Goal: Task Accomplishment & Management: Manage account settings

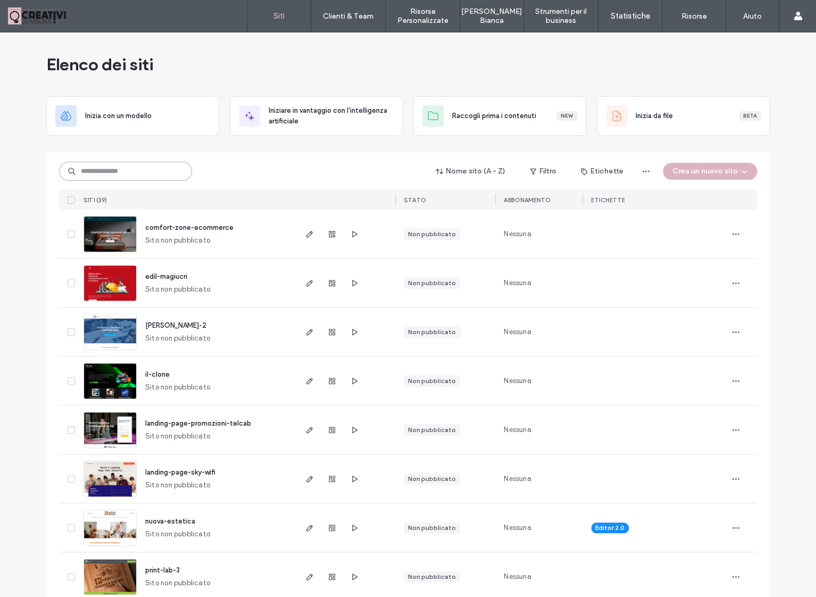
click at [128, 172] on input at bounding box center [125, 171] width 133 height 19
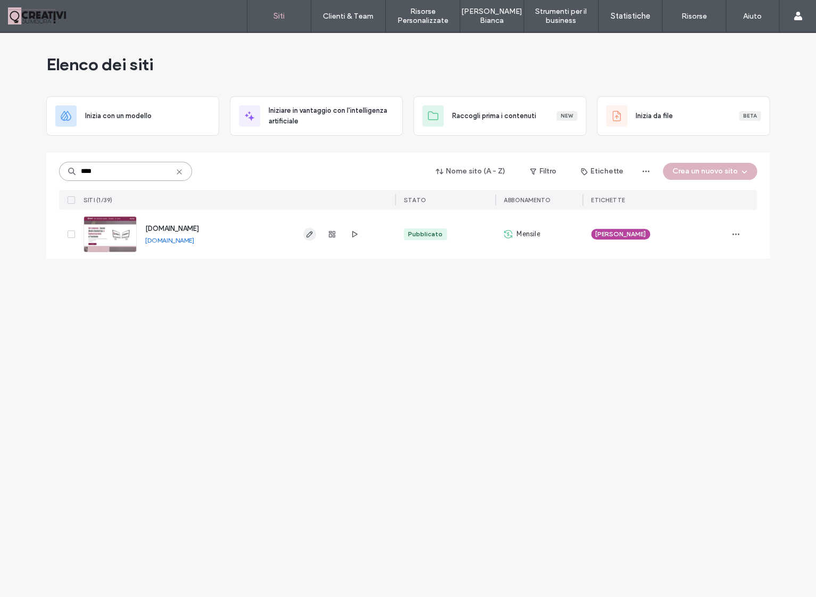
type input "****"
click at [313, 235] on icon "button" at bounding box center [309, 234] width 9 height 9
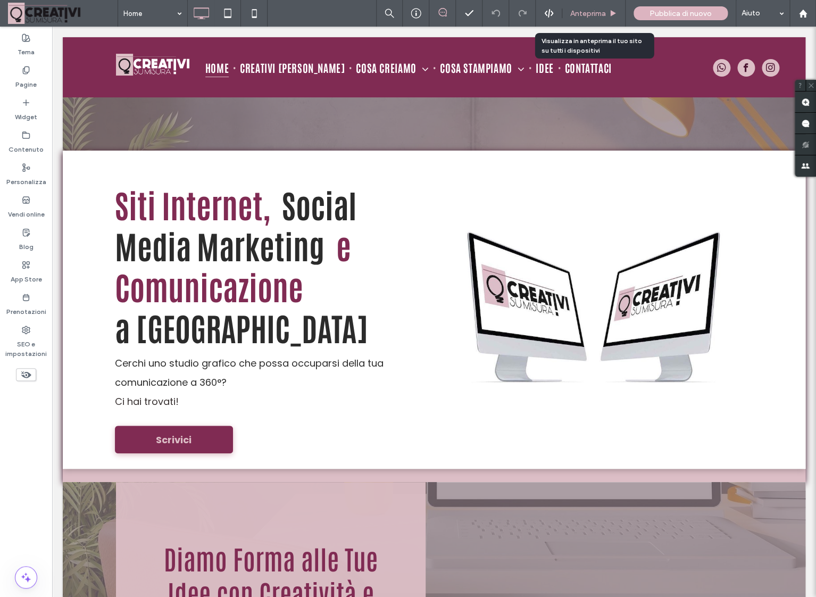
drag, startPoint x: 578, startPoint y: 15, endPoint x: 340, endPoint y: 24, distance: 238.6
click at [578, 15] on span "Anteprima" at bounding box center [588, 13] width 36 height 9
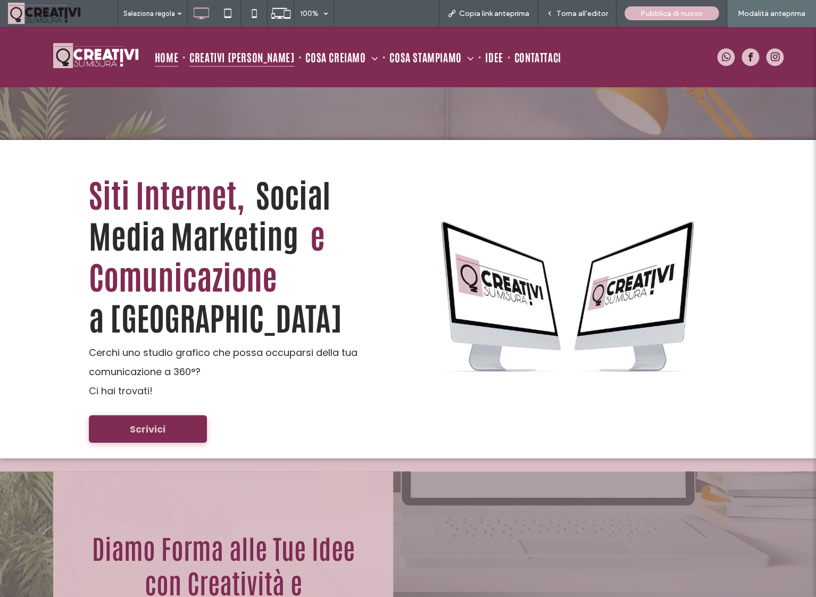
click at [239, 61] on span "Creativi Su Misura" at bounding box center [241, 57] width 105 height 20
click at [571, 19] on div "Torna all'editor" at bounding box center [577, 13] width 79 height 27
click at [577, 13] on span "Torna all'editor" at bounding box center [583, 13] width 52 height 9
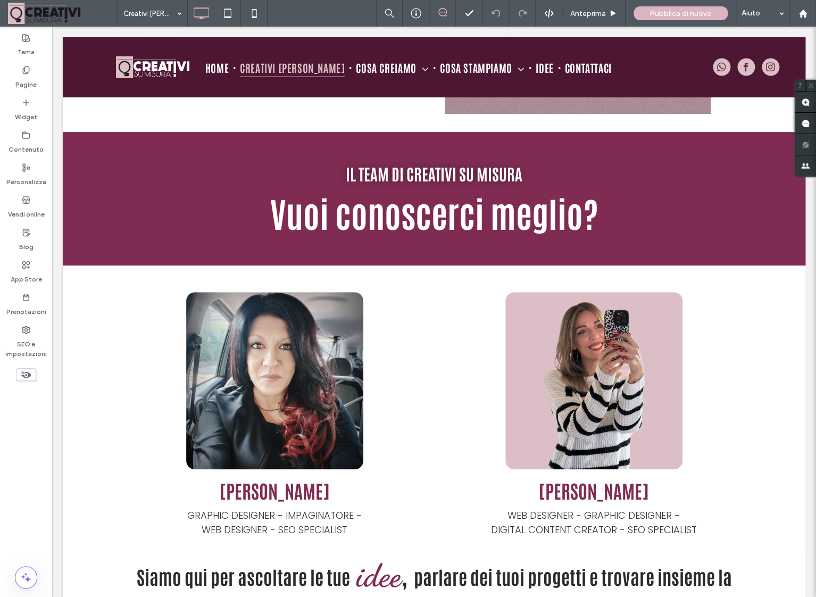
scroll to position [1856, 0]
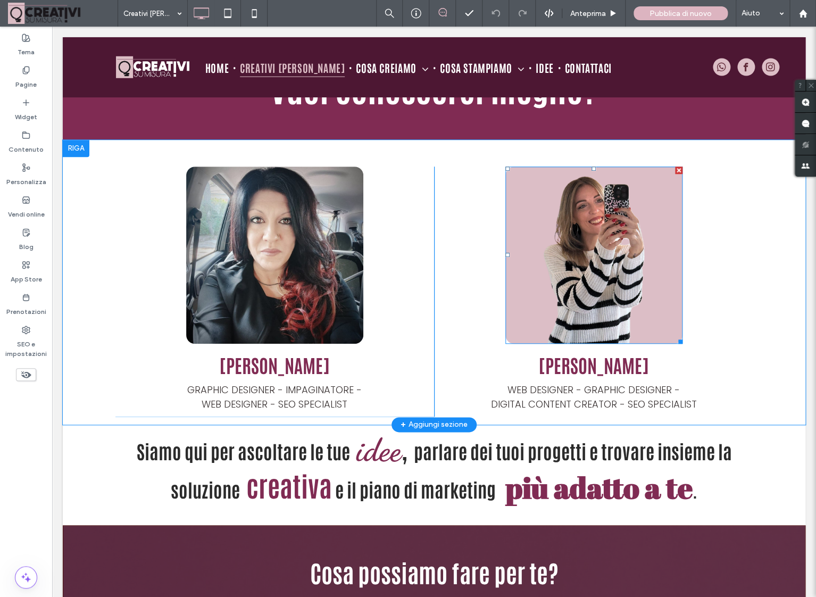
click at [535, 217] on img at bounding box center [594, 255] width 177 height 177
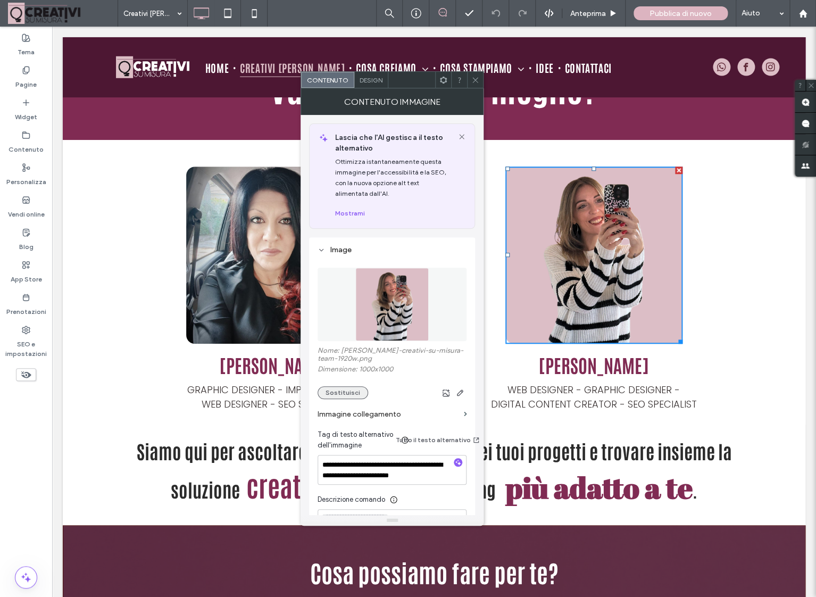
click at [343, 391] on button "Sostituisci" at bounding box center [343, 392] width 51 height 13
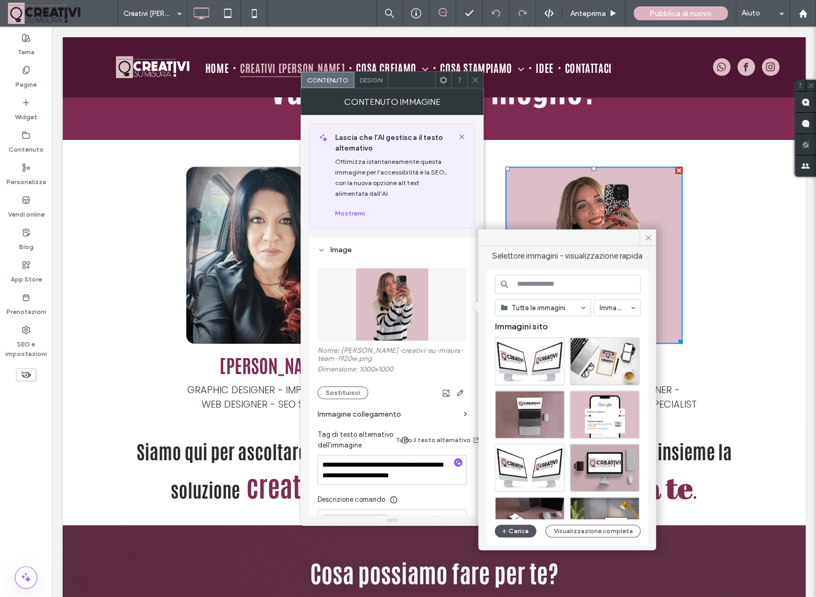
click at [510, 533] on button "Carica" at bounding box center [516, 531] width 42 height 13
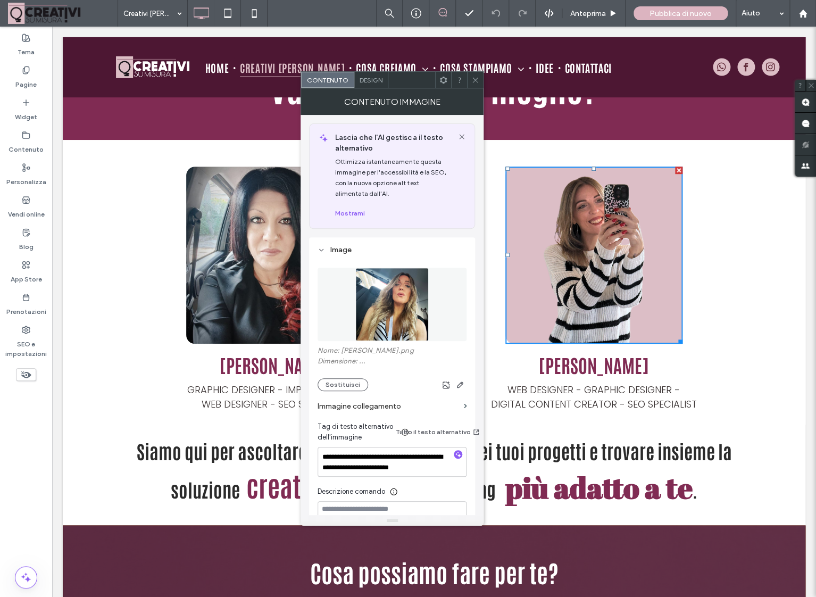
scroll to position [1869, 0]
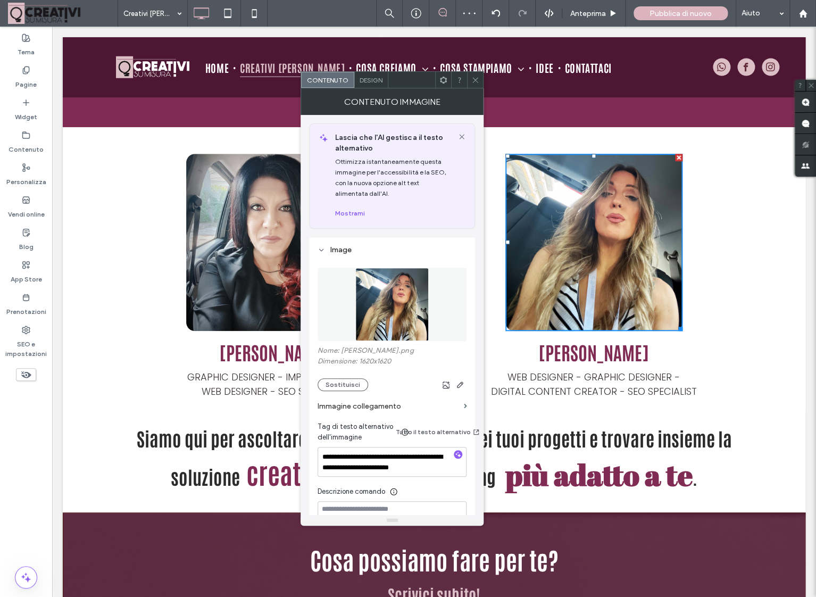
click at [475, 79] on use at bounding box center [475, 79] width 5 height 5
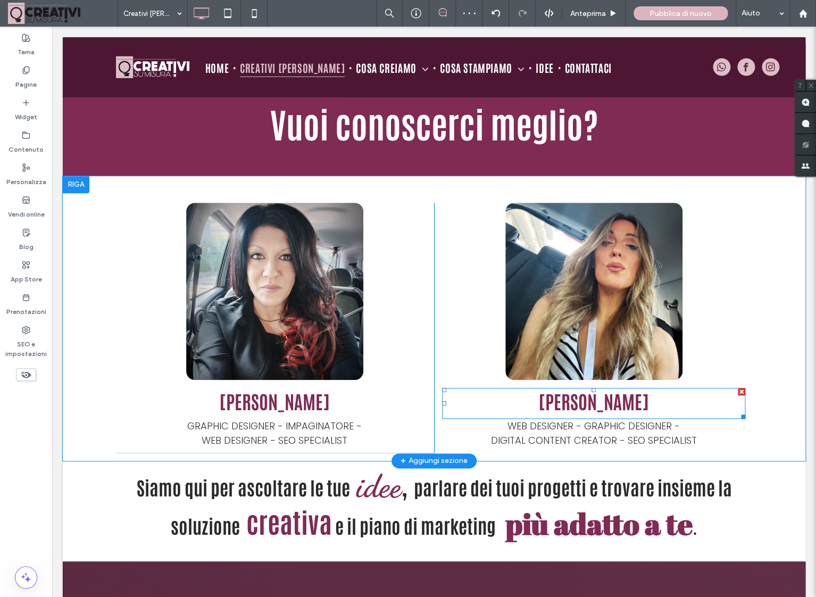
scroll to position [1742, 0]
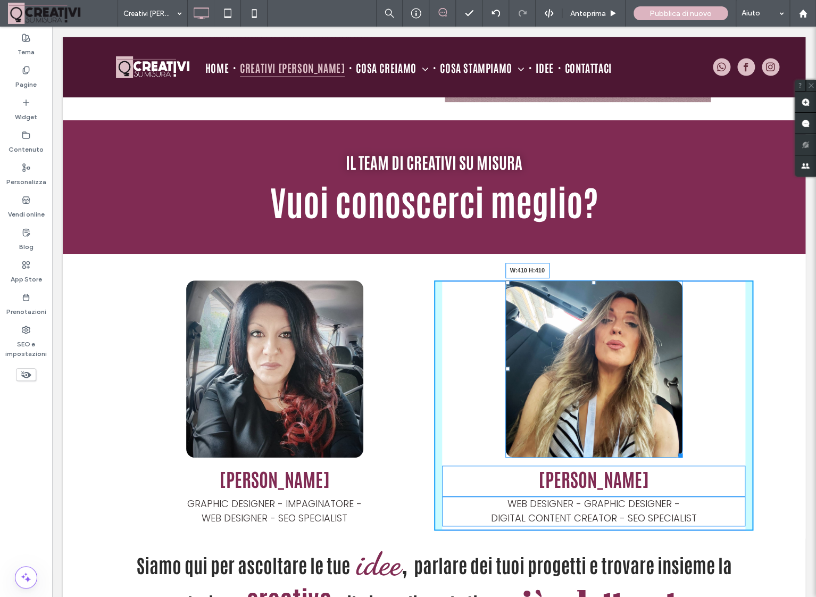
drag, startPoint x: 678, startPoint y: 379, endPoint x: 699, endPoint y: 400, distance: 28.6
click at [683, 400] on div "W:410 H:410" at bounding box center [594, 368] width 177 height 177
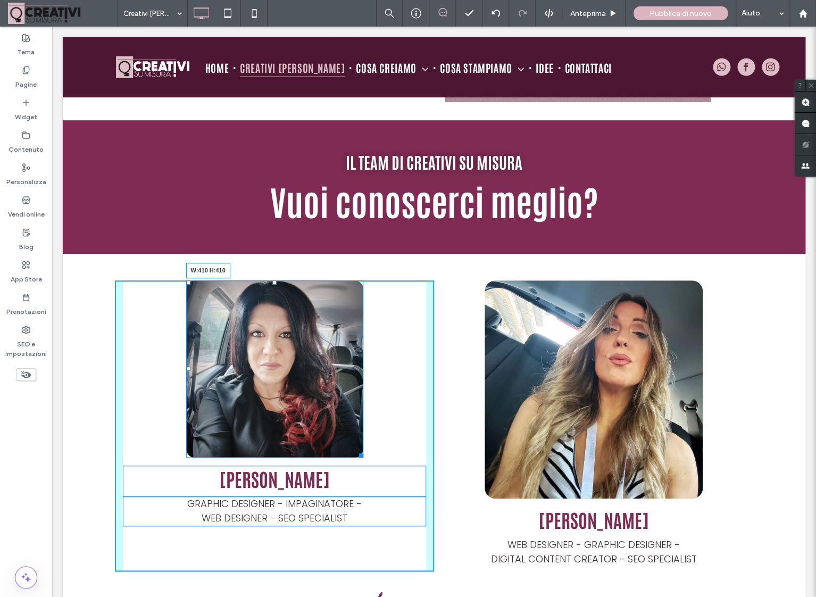
drag, startPoint x: 359, startPoint y: 379, endPoint x: 379, endPoint y: 407, distance: 33.8
click at [363, 407] on div "W:410 H:410" at bounding box center [274, 368] width 177 height 177
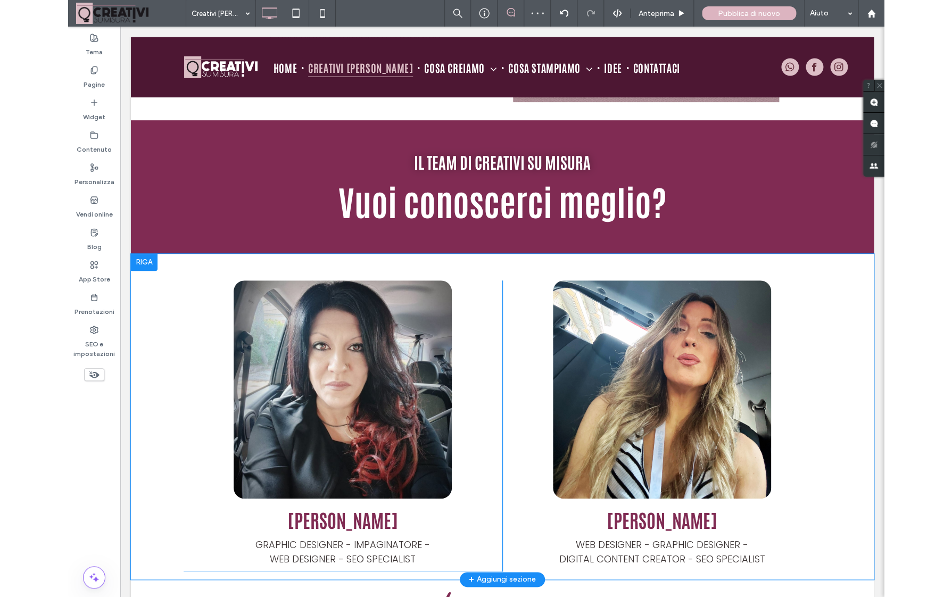
scroll to position [1743, 0]
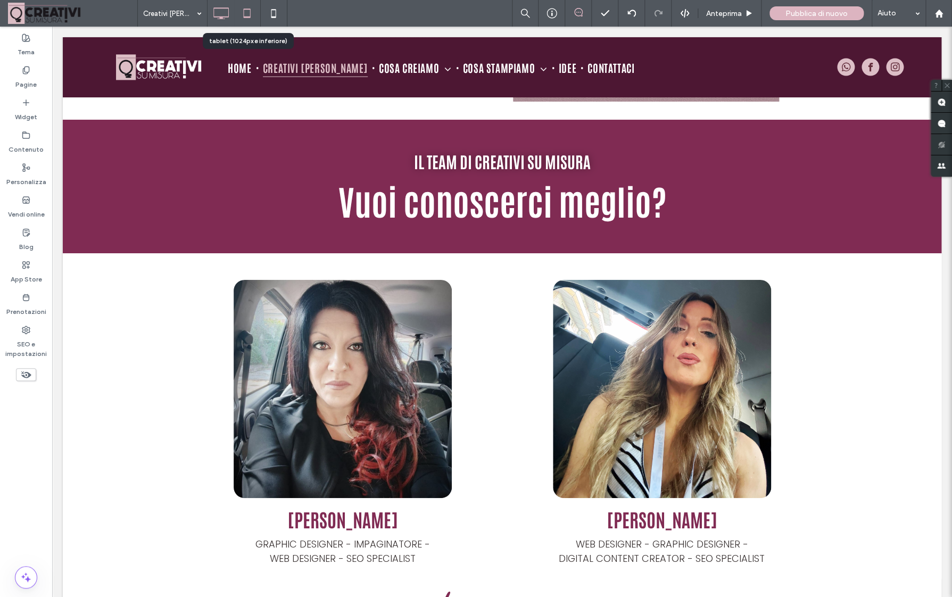
click at [246, 19] on icon at bounding box center [246, 13] width 21 height 21
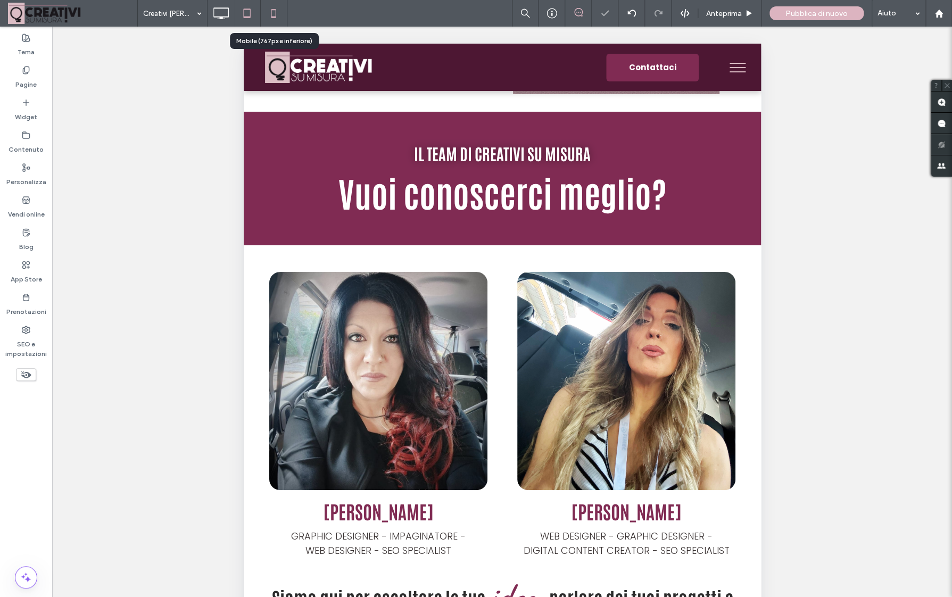
click at [269, 17] on icon at bounding box center [273, 13] width 21 height 21
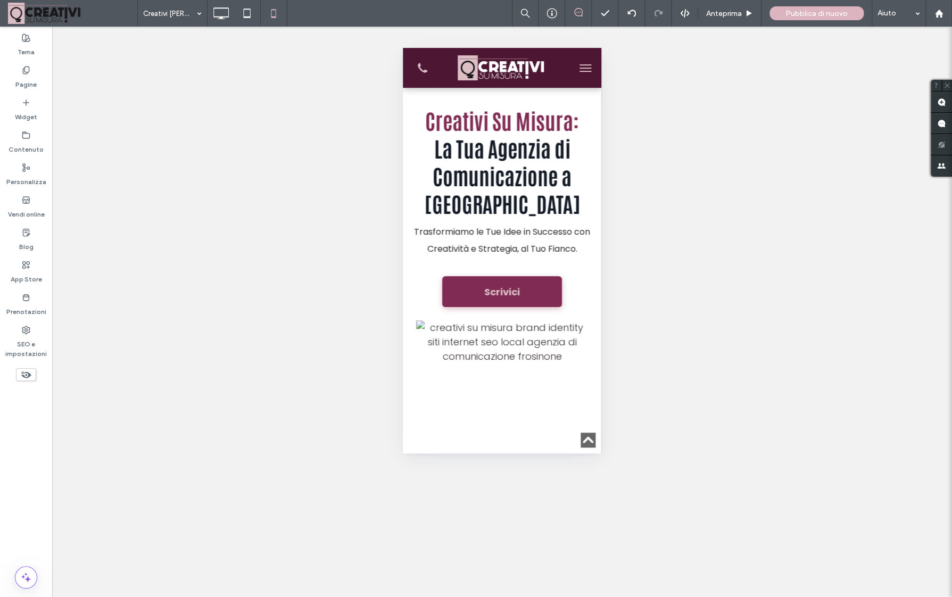
scroll to position [2572, 0]
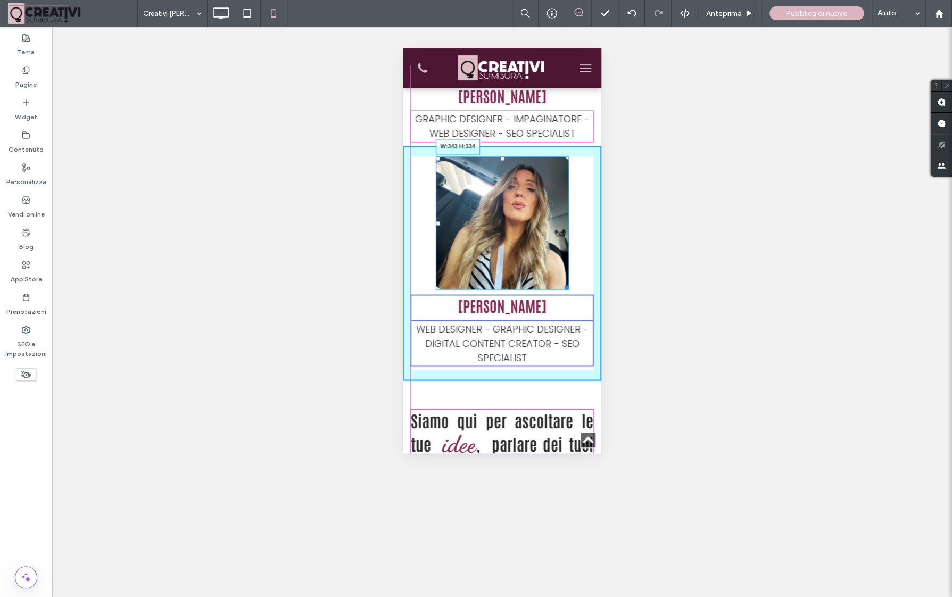
drag, startPoint x: 567, startPoint y: 268, endPoint x: 897, endPoint y: 244, distance: 330.7
click at [569, 287] on div "W:343 H:334" at bounding box center [502, 222] width 133 height 133
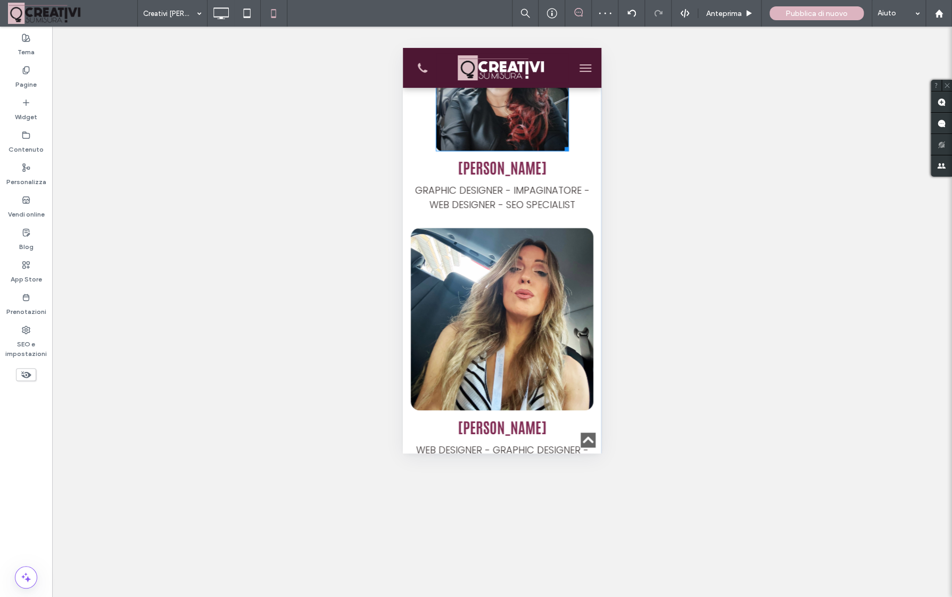
scroll to position [2501, 0]
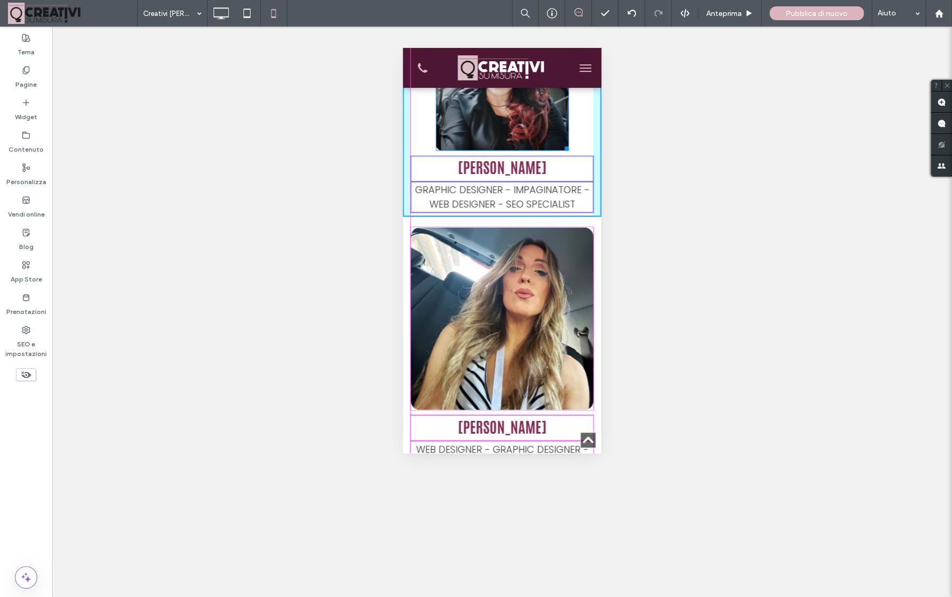
drag, startPoint x: 568, startPoint y: 131, endPoint x: 591, endPoint y: 156, distance: 34.3
click at [569, 151] on div "W:343 H:336" at bounding box center [502, 84] width 133 height 133
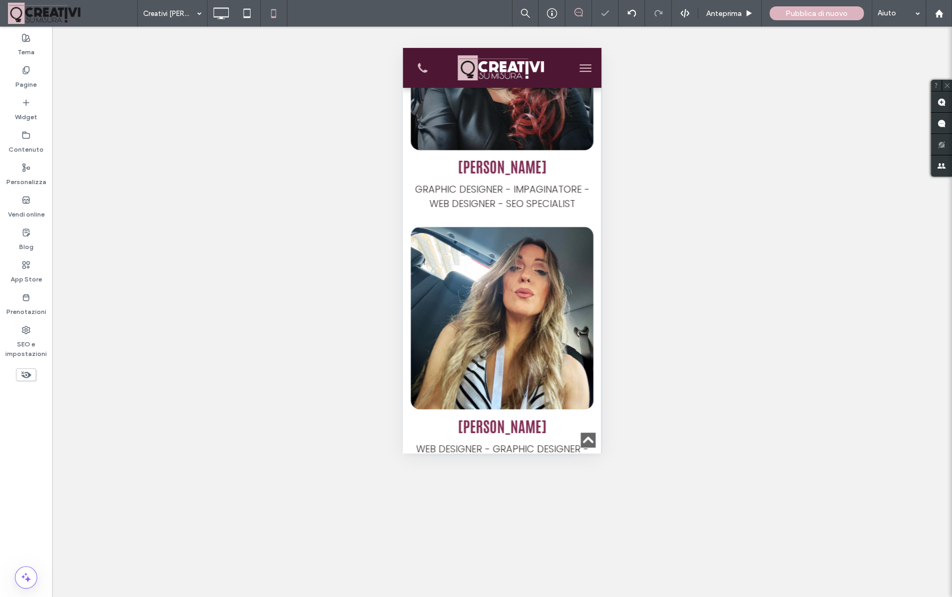
scroll to position [2575, 0]
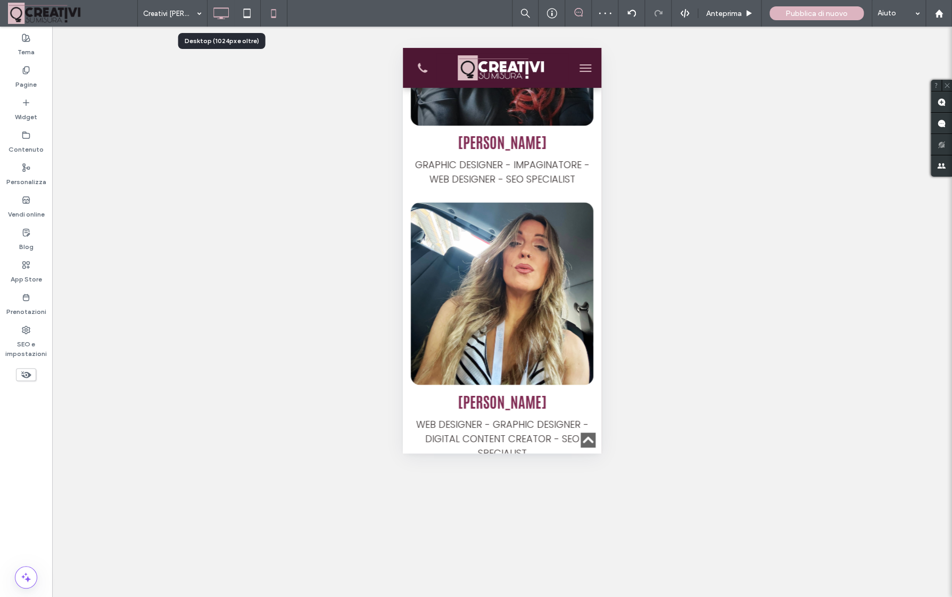
click at [210, 20] on div at bounding box center [221, 13] width 27 height 21
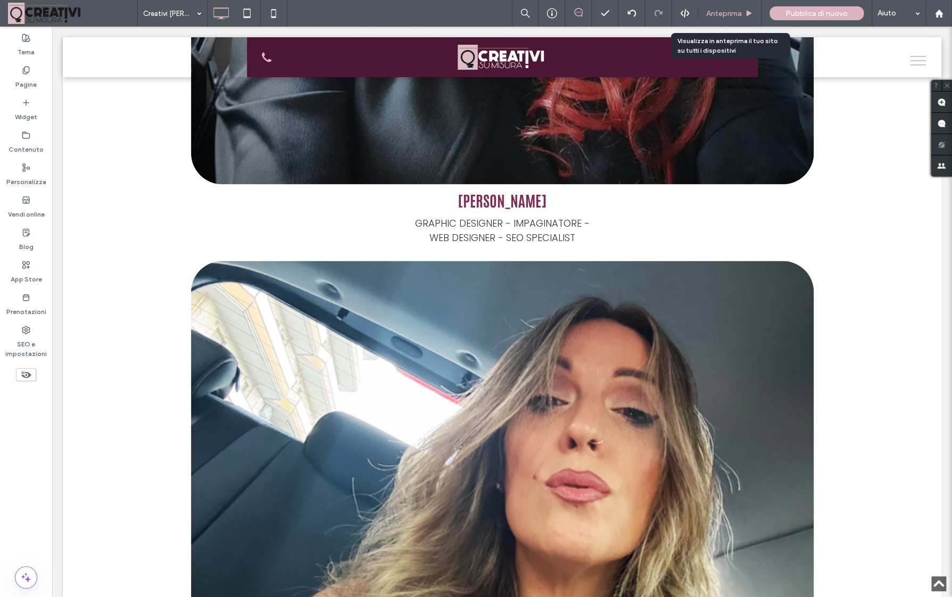
click at [724, 21] on div "Anteprima" at bounding box center [729, 13] width 63 height 27
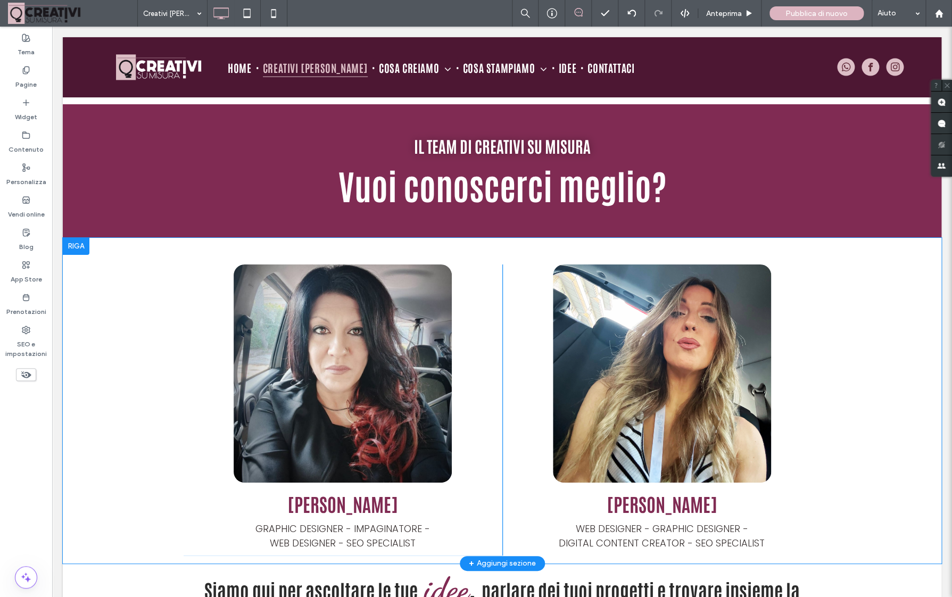
scroll to position [1816, 0]
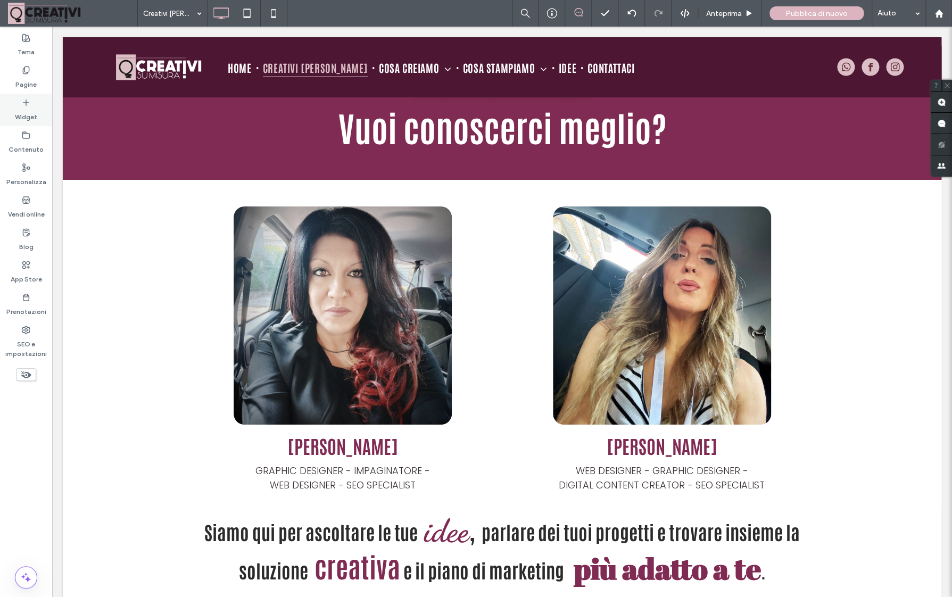
click at [30, 106] on icon at bounding box center [26, 102] width 9 height 9
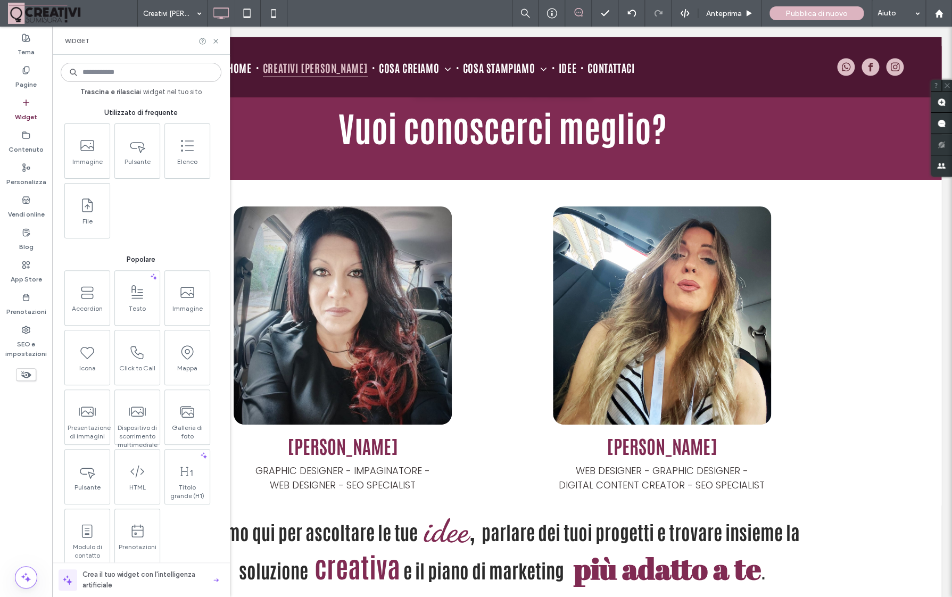
click at [115, 80] on input at bounding box center [141, 72] width 161 height 19
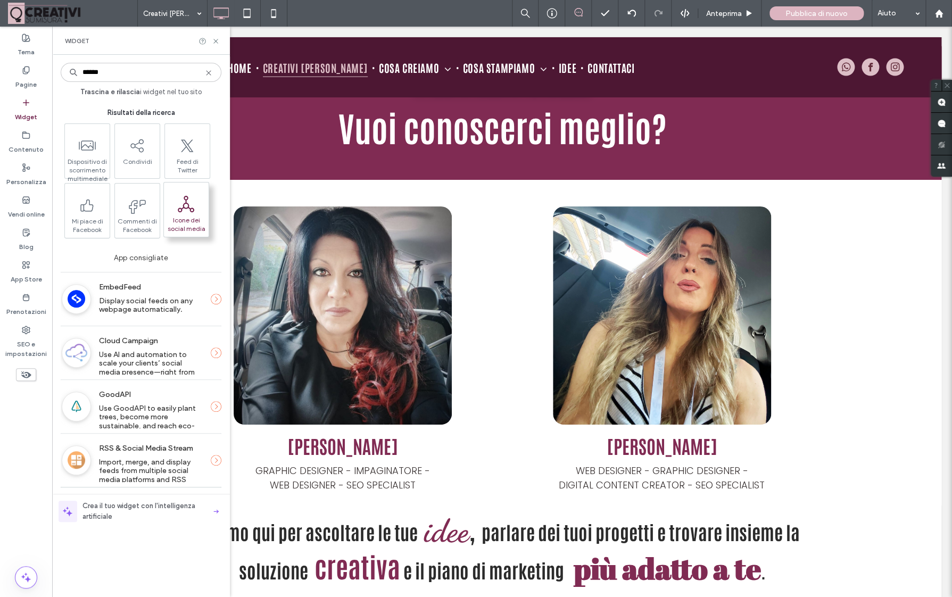
type input "******"
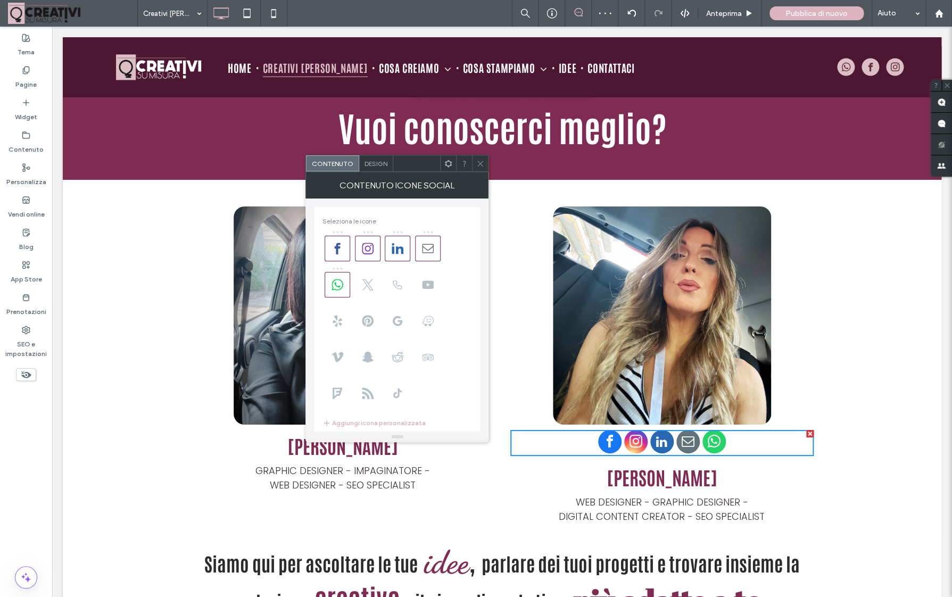
click at [482, 167] on icon at bounding box center [480, 164] width 8 height 8
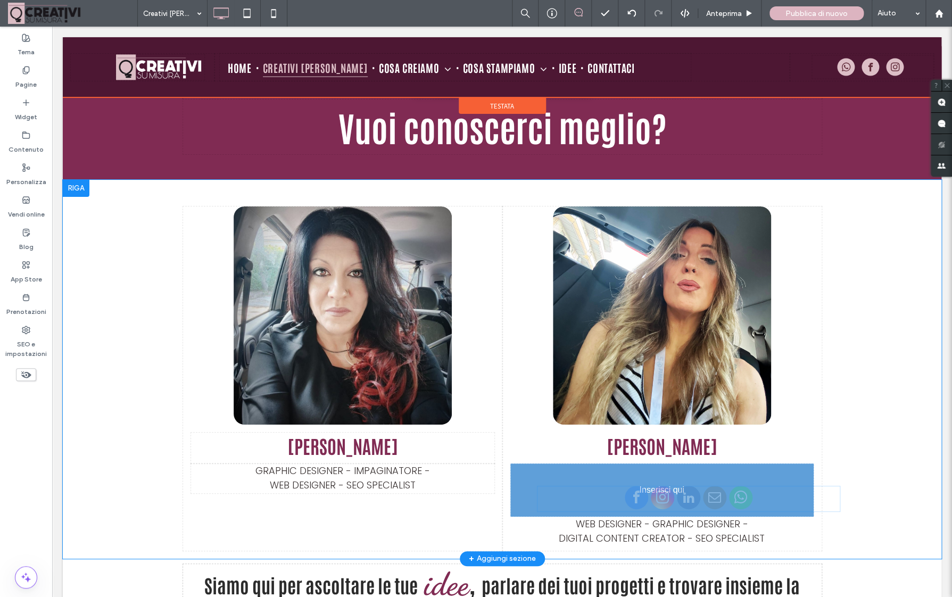
drag, startPoint x: 668, startPoint y: 366, endPoint x: 611, endPoint y: 416, distance: 76.1
click at [611, 486] on div at bounding box center [688, 499] width 303 height 26
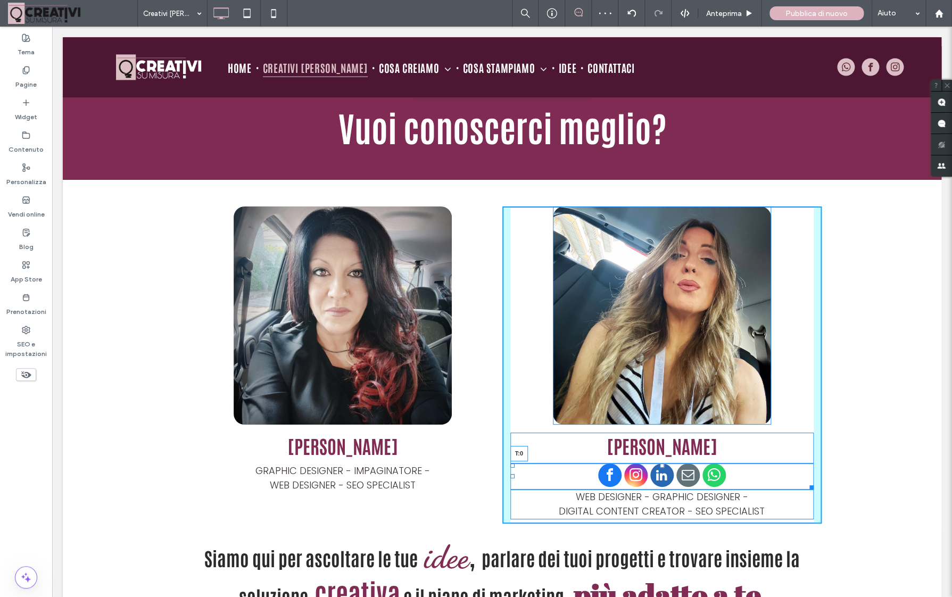
drag, startPoint x: 661, startPoint y: 394, endPoint x: 719, endPoint y: 435, distance: 71.0
click at [662, 385] on div "Claudia Baglioni T:0 WEB DESIGNER - GRAPHIC DESIGNER - DIGITAL CONTENT CREATOR …" at bounding box center [661, 364] width 319 height 317
drag, startPoint x: 662, startPoint y: 417, endPoint x: 700, endPoint y: 447, distance: 48.0
click at [662, 490] on div at bounding box center [662, 492] width 4 height 4
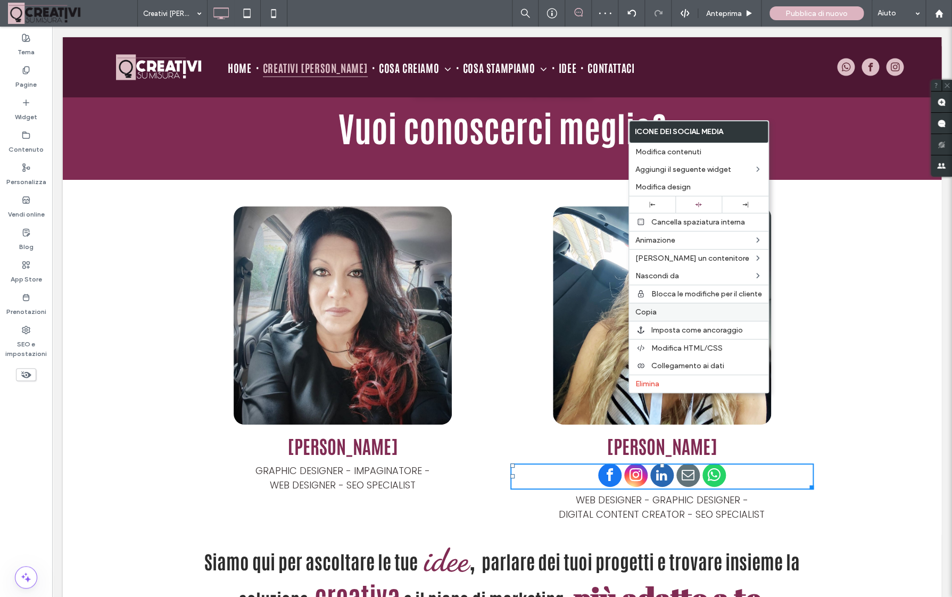
click at [651, 312] on span "Copia" at bounding box center [645, 312] width 21 height 9
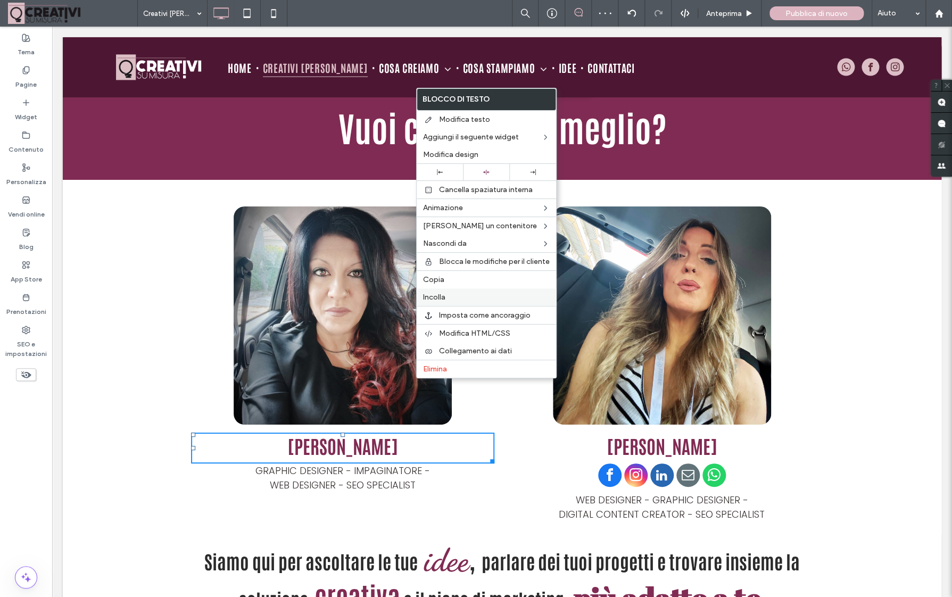
click at [446, 305] on div "Incolla" at bounding box center [486, 297] width 139 height 18
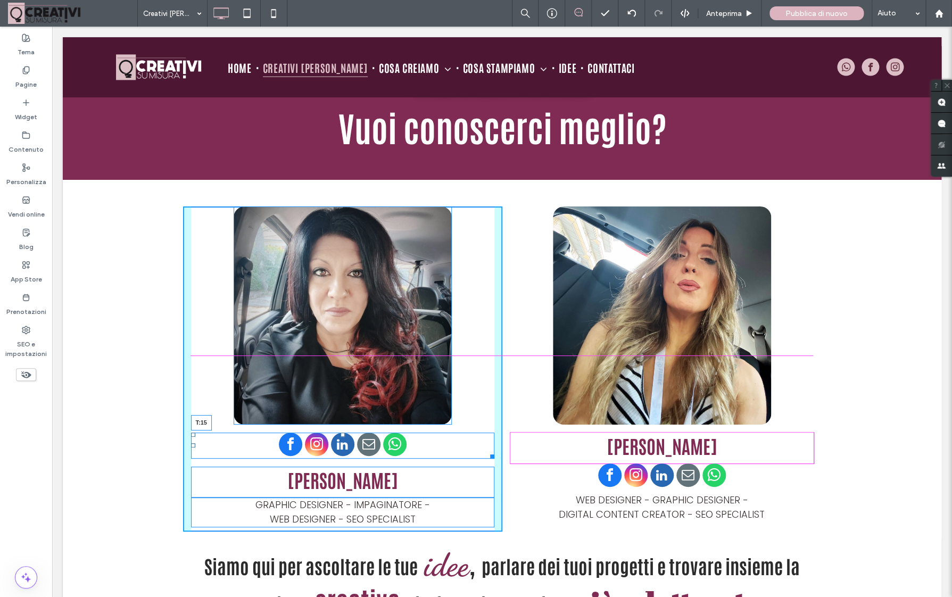
drag, startPoint x: 344, startPoint y: 357, endPoint x: 344, endPoint y: 362, distance: 5.3
click at [344, 433] on div "T:15" at bounding box center [342, 446] width 303 height 26
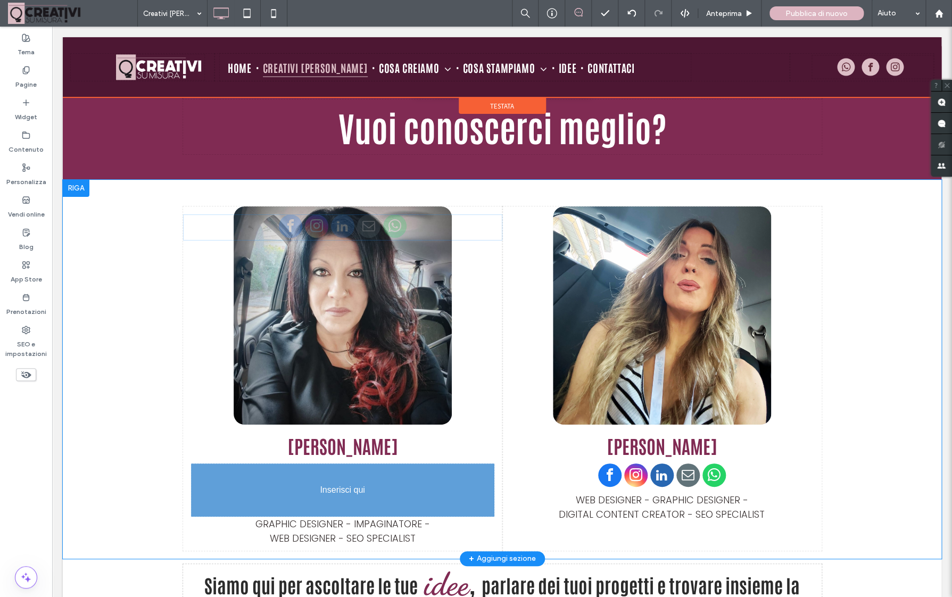
drag, startPoint x: 346, startPoint y: 364, endPoint x: 273, endPoint y: 397, distance: 80.0
click at [273, 241] on div at bounding box center [342, 227] width 319 height 26
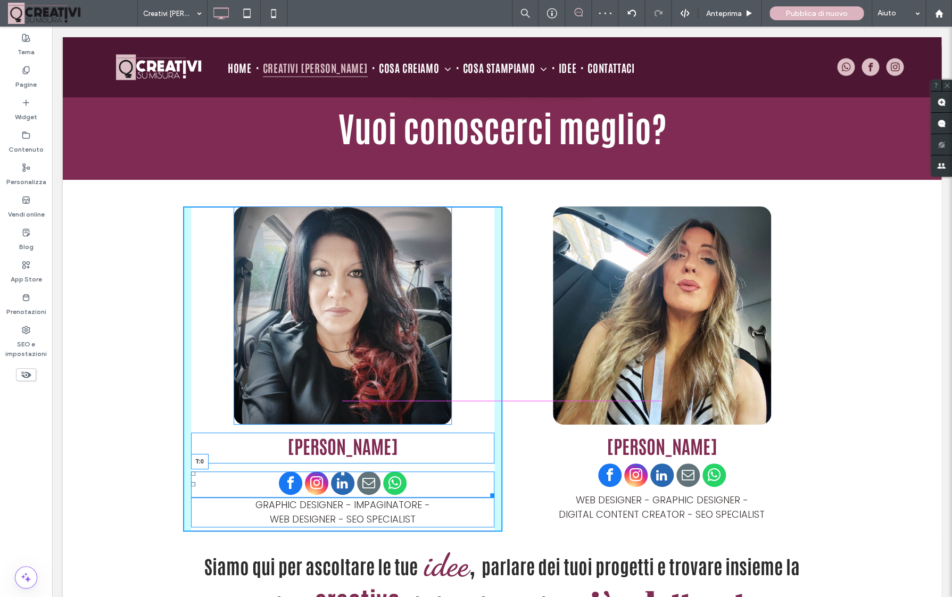
drag, startPoint x: 344, startPoint y: 397, endPoint x: 345, endPoint y: 380, distance: 17.1
click at [345, 380] on div "Roberta Costantino T:0 GRAPHIC DESIGNER - IMPAGINATORE - WEB DESIGNER - SEO SPE…" at bounding box center [342, 368] width 319 height 325
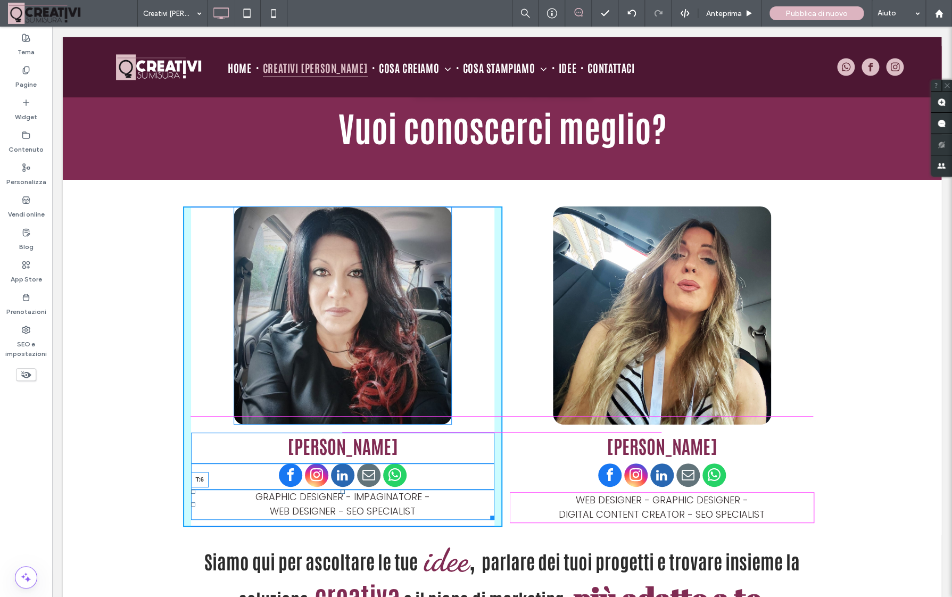
drag, startPoint x: 342, startPoint y: 416, endPoint x: 314, endPoint y: 140, distance: 277.6
click at [342, 490] on div at bounding box center [343, 492] width 4 height 4
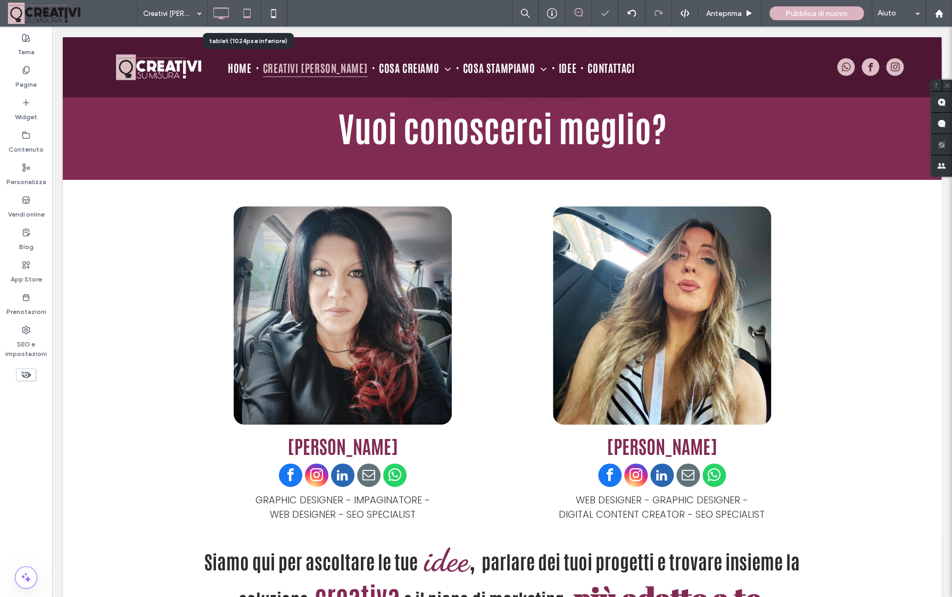
click at [247, 11] on icon at bounding box center [246, 13] width 21 height 21
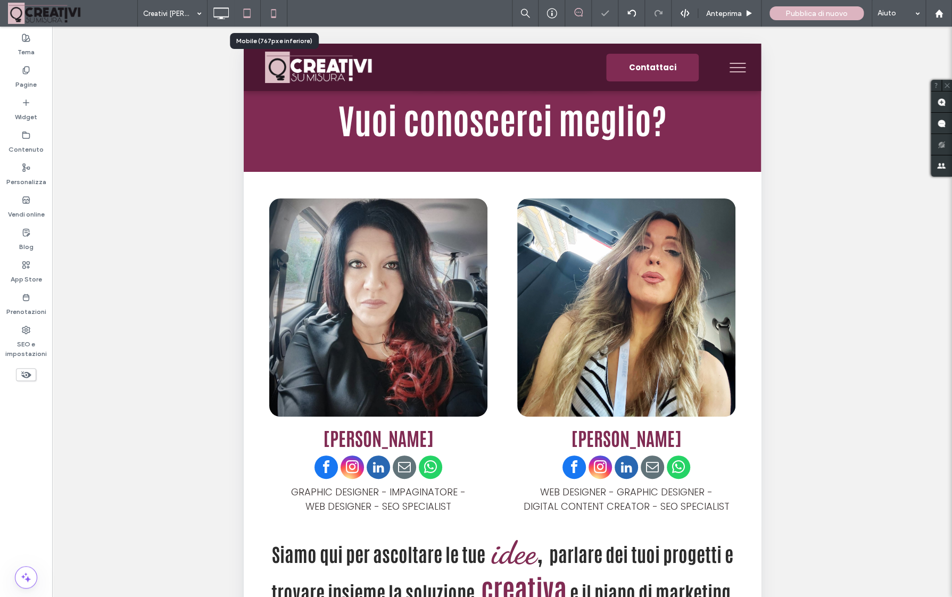
click at [268, 12] on icon at bounding box center [273, 13] width 21 height 21
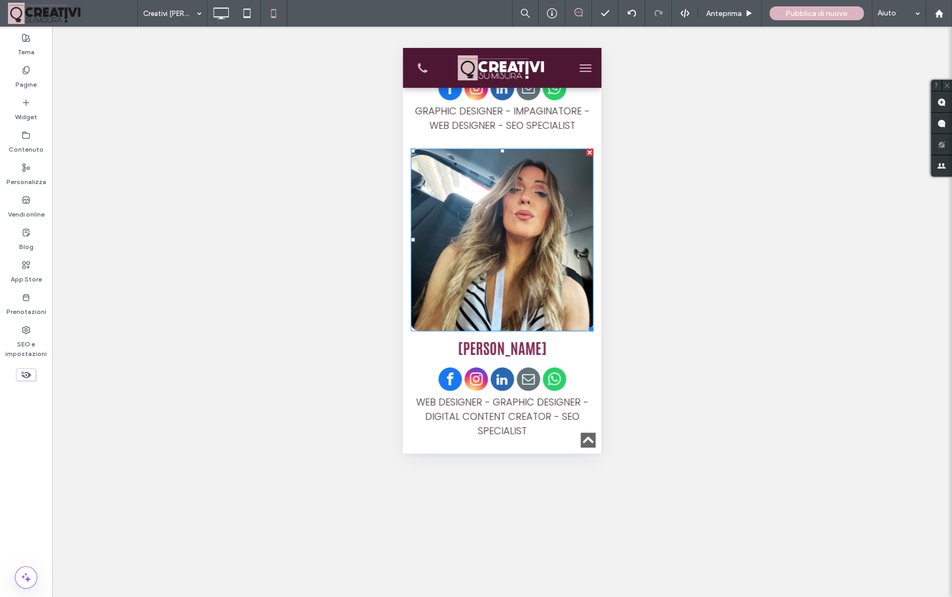
scroll to position [2661, 0]
click at [226, 18] on icon at bounding box center [220, 13] width 21 height 21
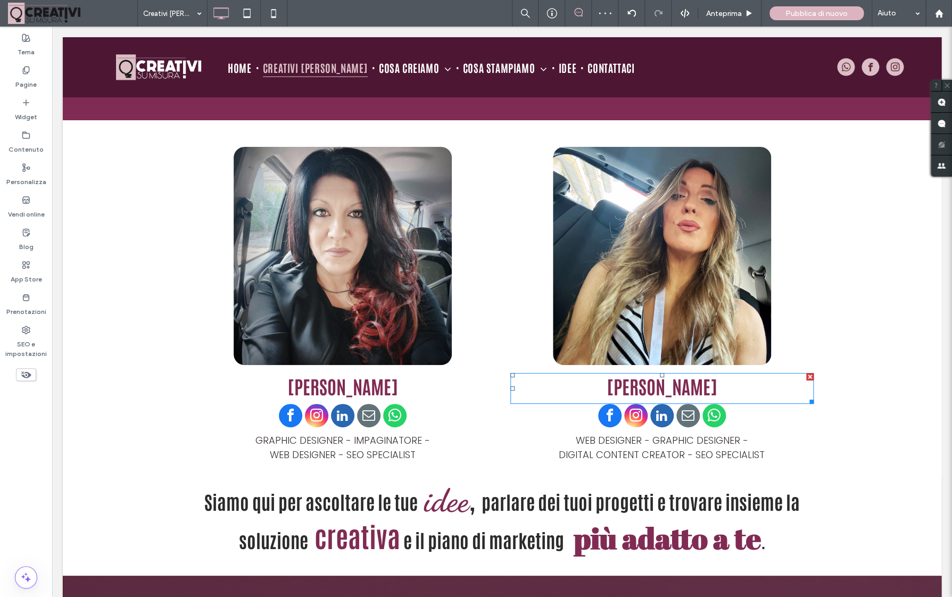
scroll to position [1886, 0]
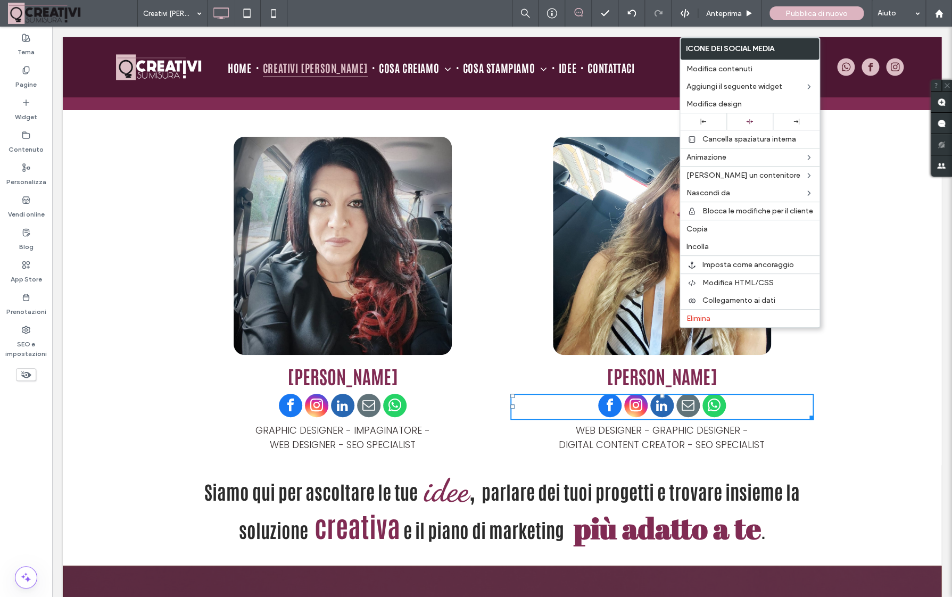
click at [641, 394] on span "instagram" at bounding box center [635, 405] width 23 height 23
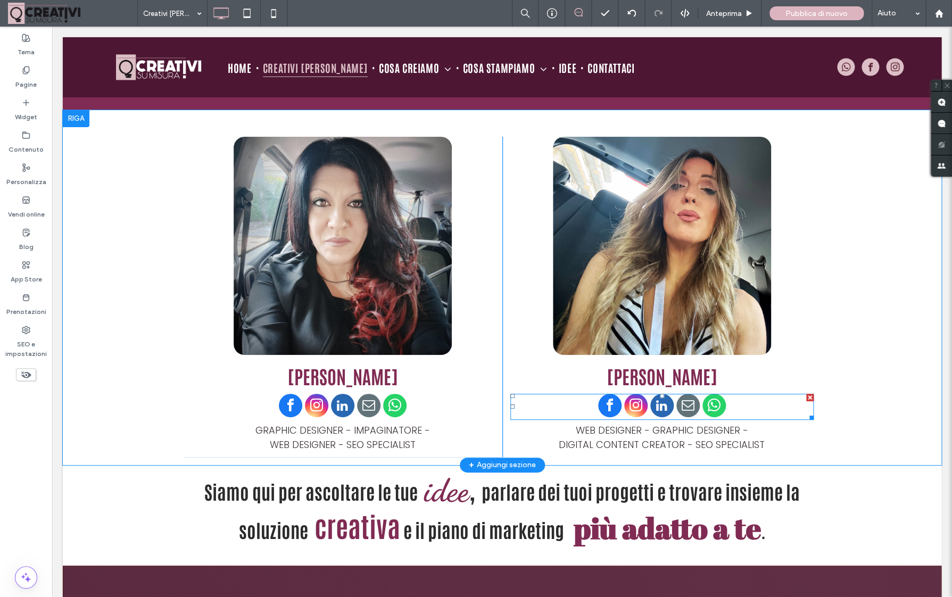
click at [641, 394] on span "instagram" at bounding box center [635, 405] width 23 height 23
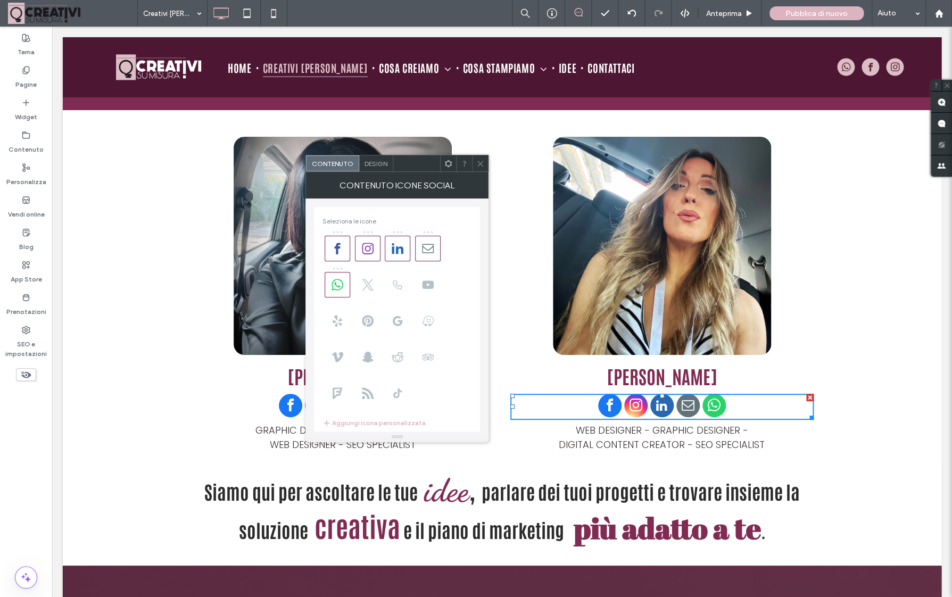
click at [376, 163] on span "Design" at bounding box center [375, 164] width 23 height 8
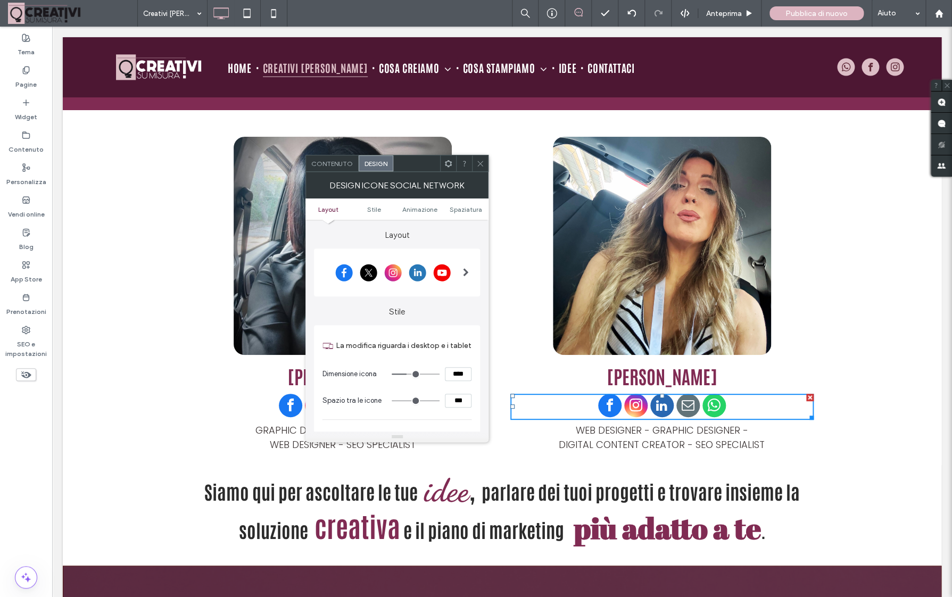
click at [459, 273] on div at bounding box center [466, 272] width 22 height 43
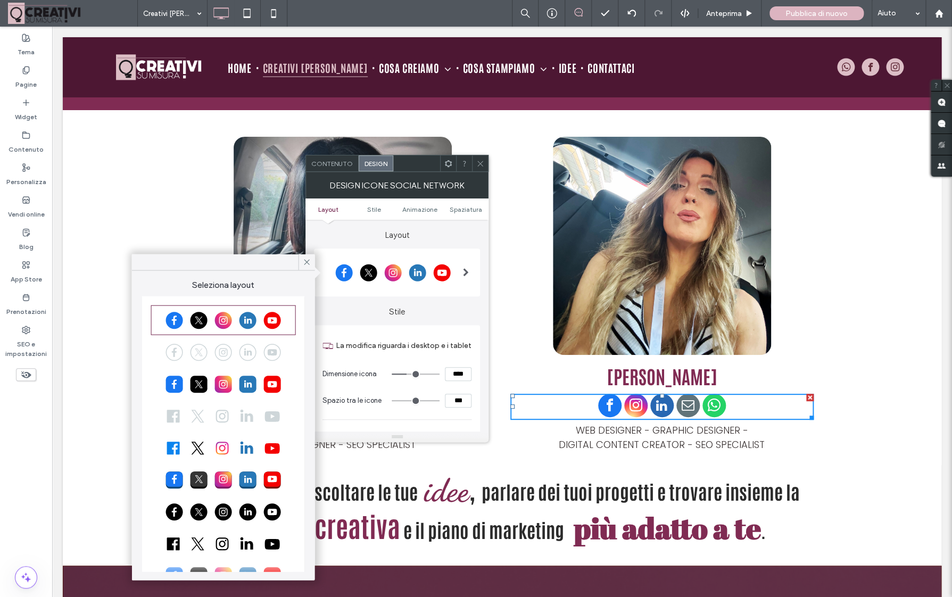
click at [243, 354] on div at bounding box center [224, 352] width 142 height 27
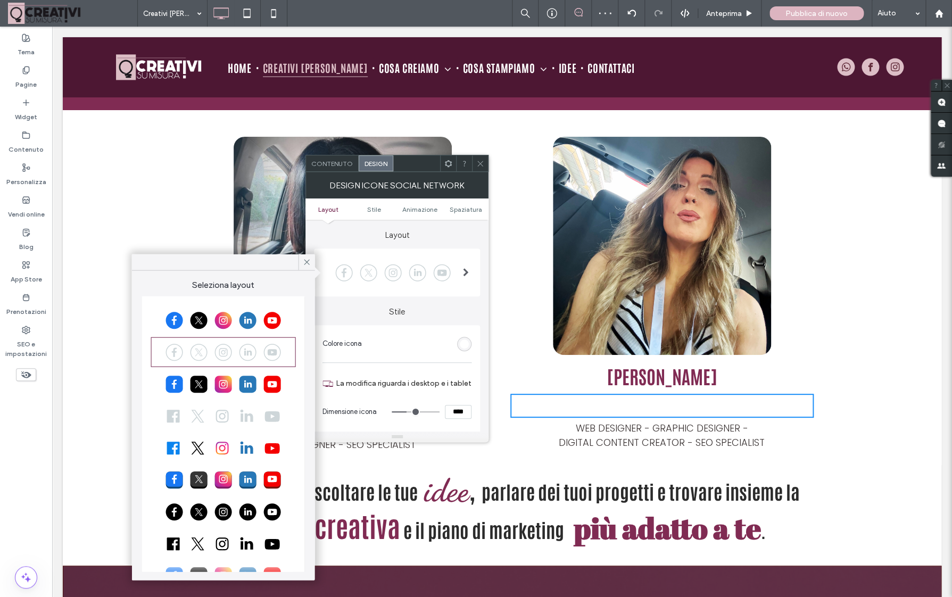
click at [252, 387] on div at bounding box center [224, 384] width 142 height 27
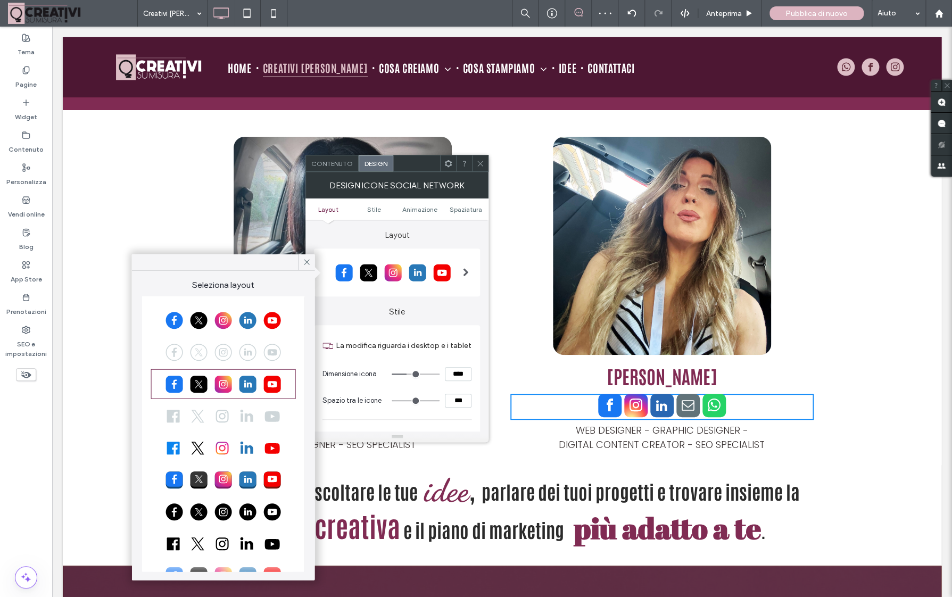
scroll to position [30, 0]
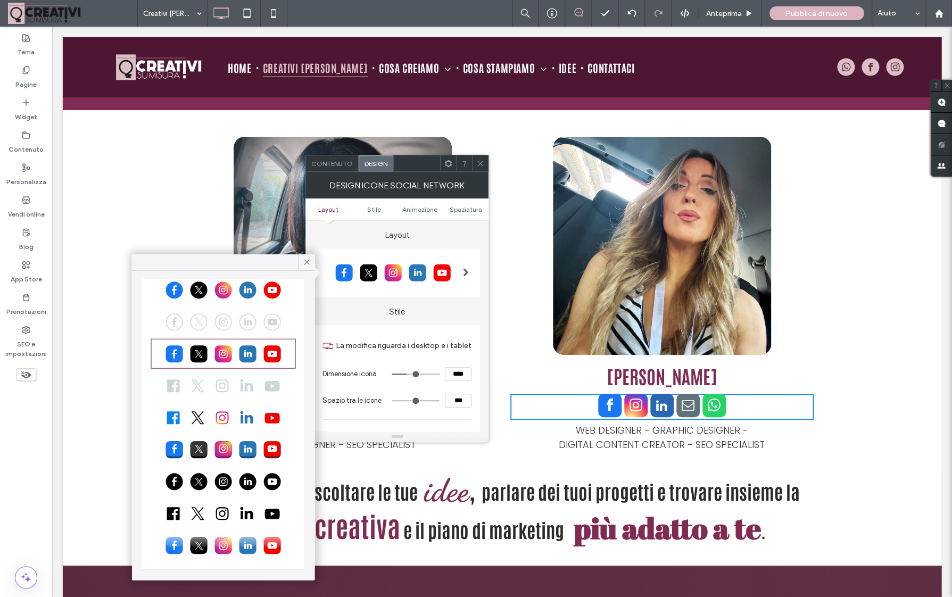
click at [271, 538] on div at bounding box center [224, 545] width 142 height 27
click at [274, 446] on div at bounding box center [224, 449] width 142 height 27
click at [277, 321] on div at bounding box center [224, 322] width 142 height 27
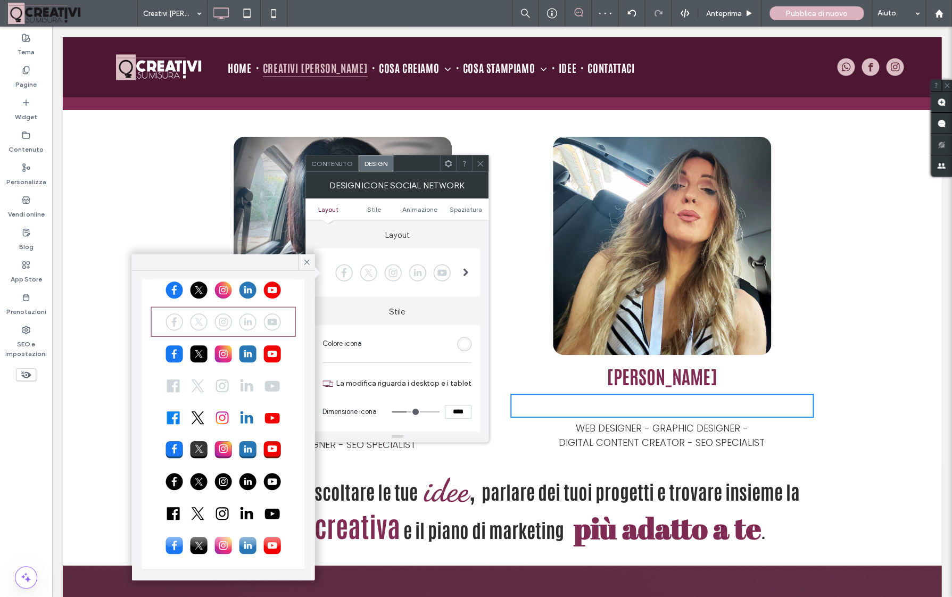
click at [462, 341] on div "rgb(255, 255, 255)" at bounding box center [464, 343] width 9 height 9
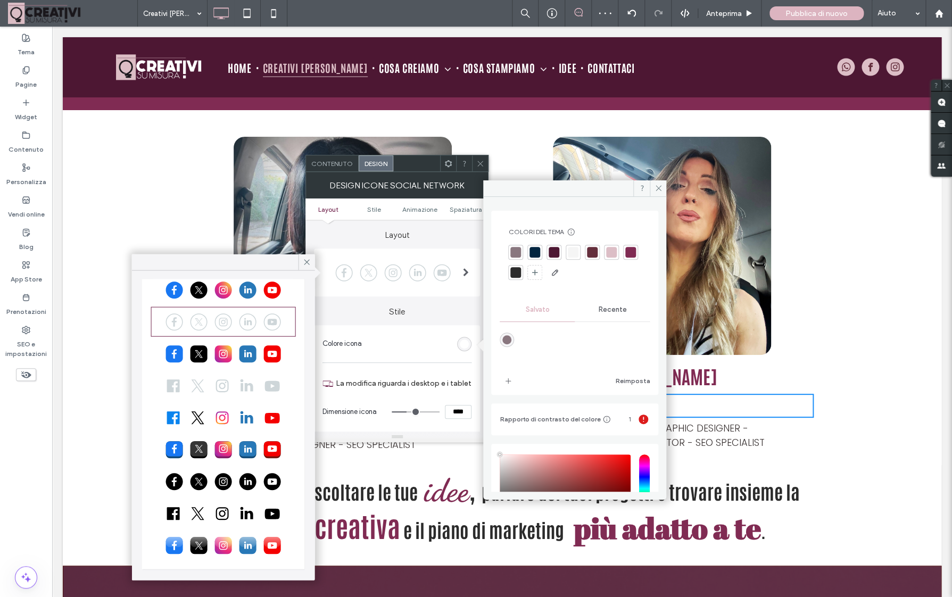
click at [593, 253] on div at bounding box center [592, 252] width 11 height 11
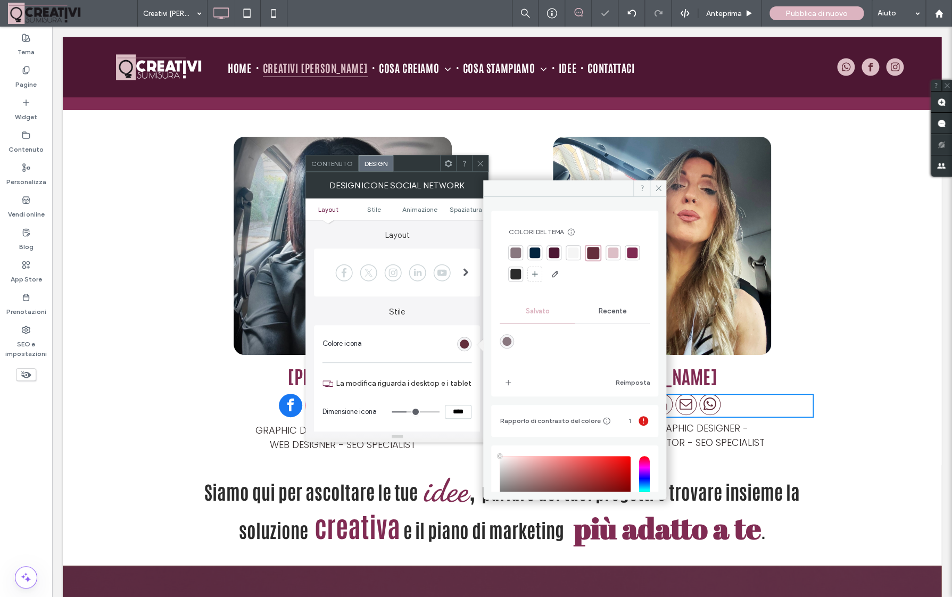
click at [617, 252] on div at bounding box center [613, 252] width 11 height 11
click at [628, 253] on div at bounding box center [632, 252] width 11 height 11
click at [657, 184] on span at bounding box center [658, 188] width 16 height 16
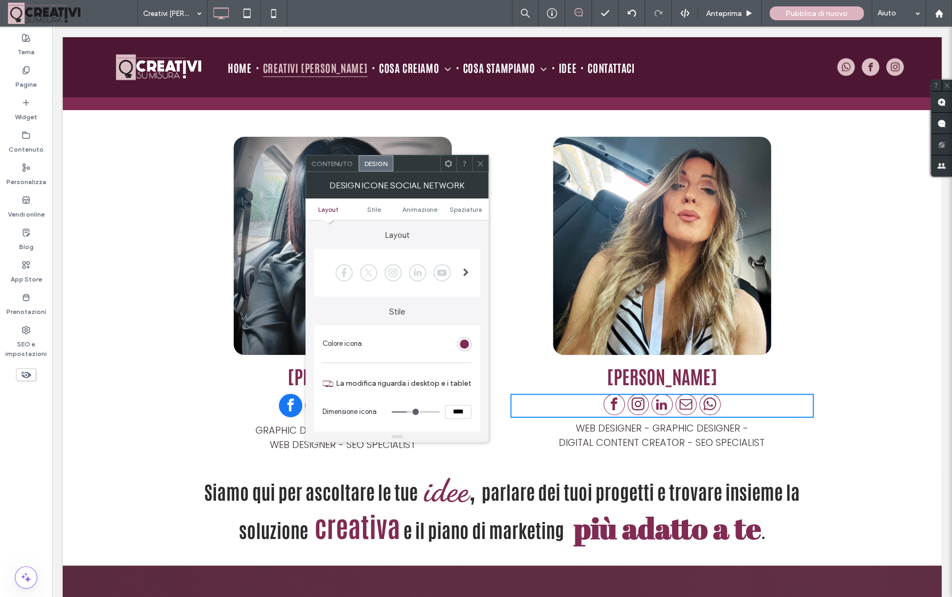
click at [323, 164] on span "Contenuto" at bounding box center [332, 164] width 42 height 8
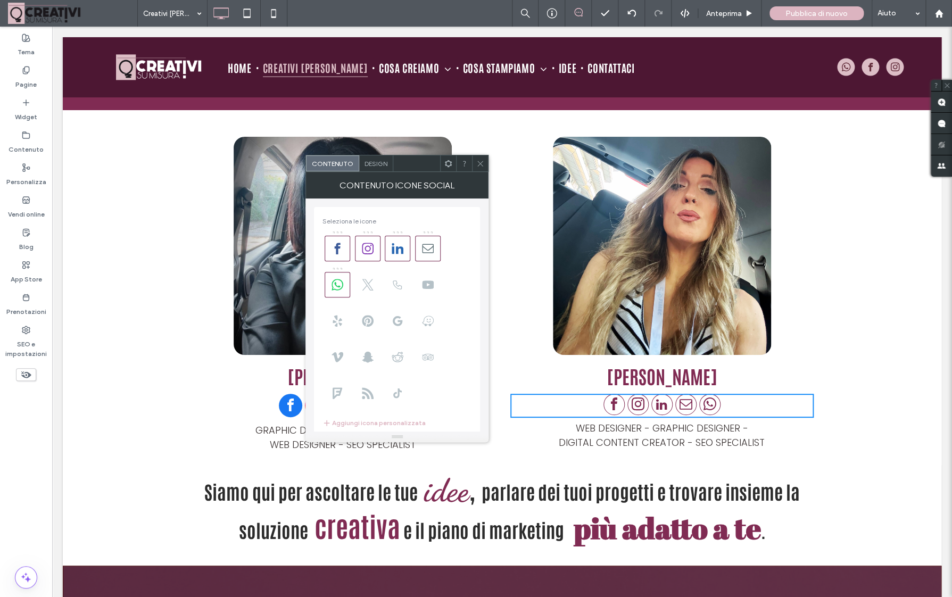
click at [480, 161] on icon at bounding box center [480, 164] width 8 height 8
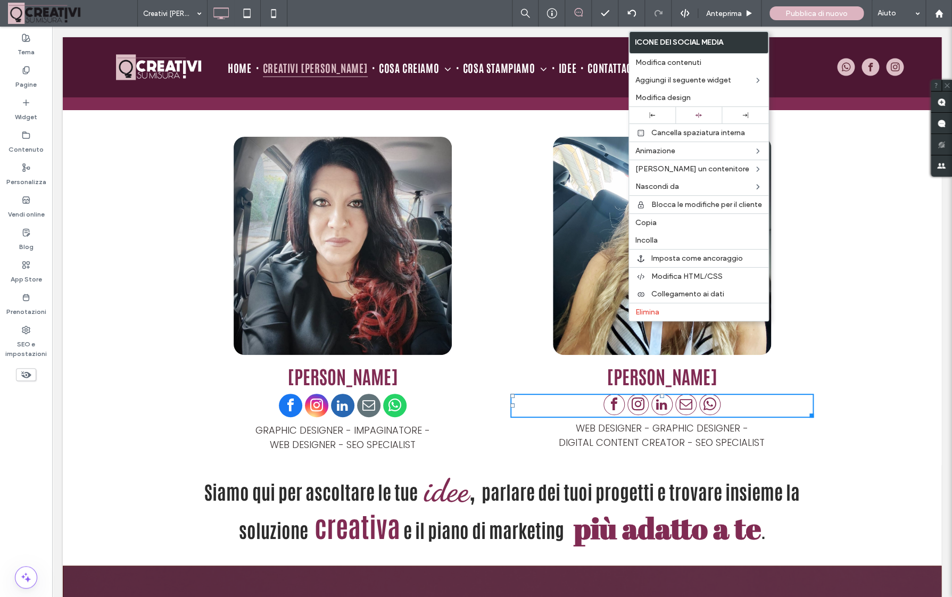
click at [393, 394] on span "whatsapp" at bounding box center [394, 405] width 23 height 23
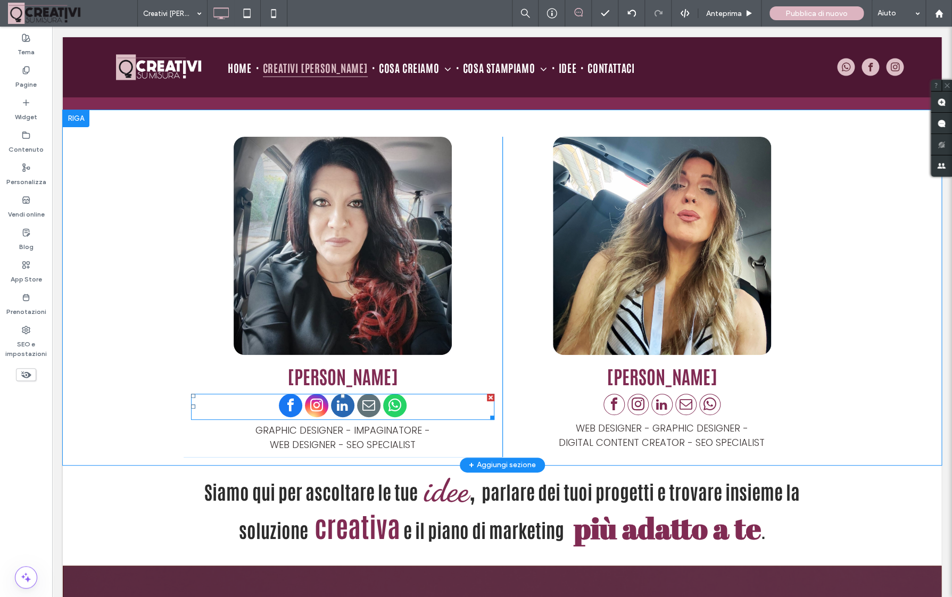
click at [346, 394] on span "linkedin" at bounding box center [342, 405] width 23 height 23
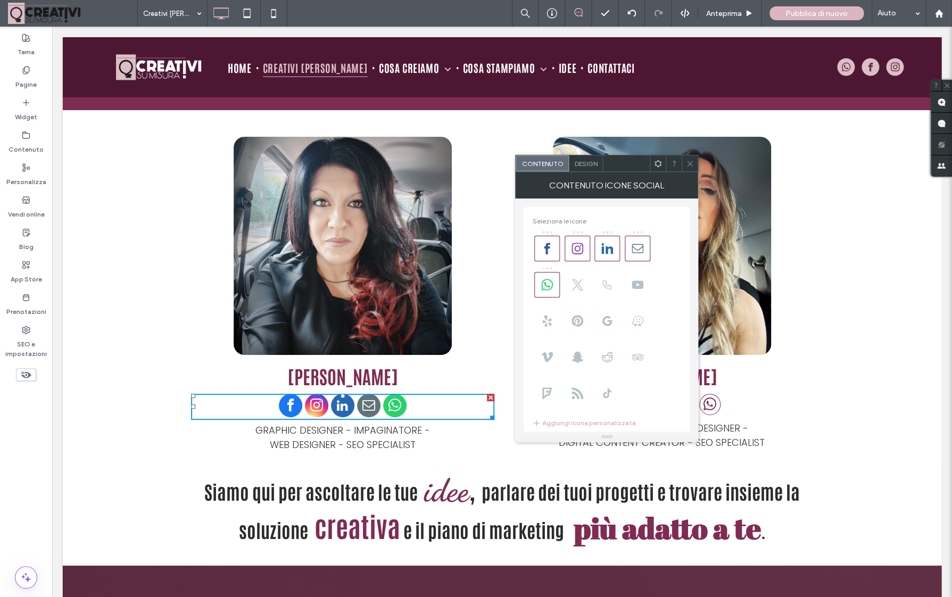
click at [583, 161] on span "Design" at bounding box center [585, 164] width 23 height 8
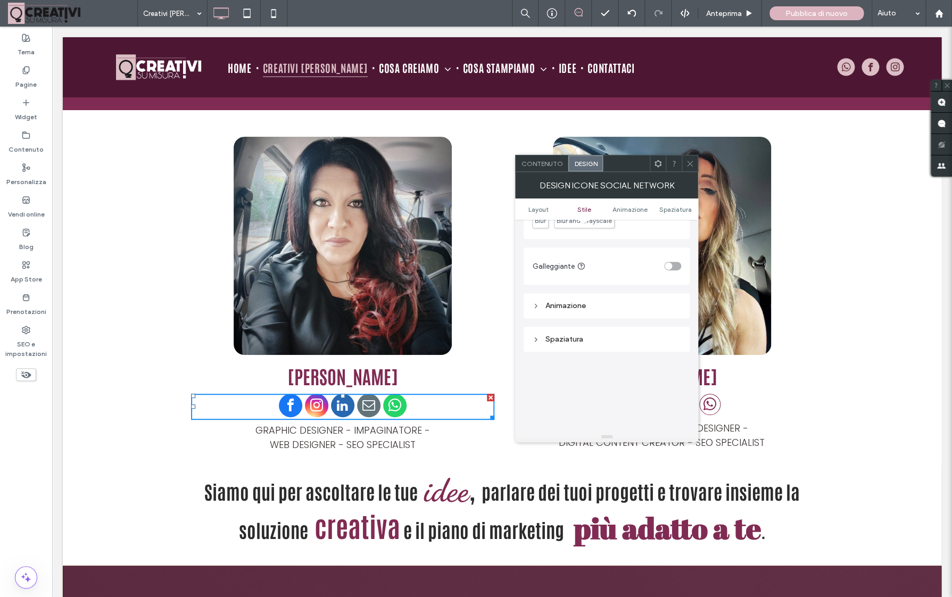
scroll to position [0, 0]
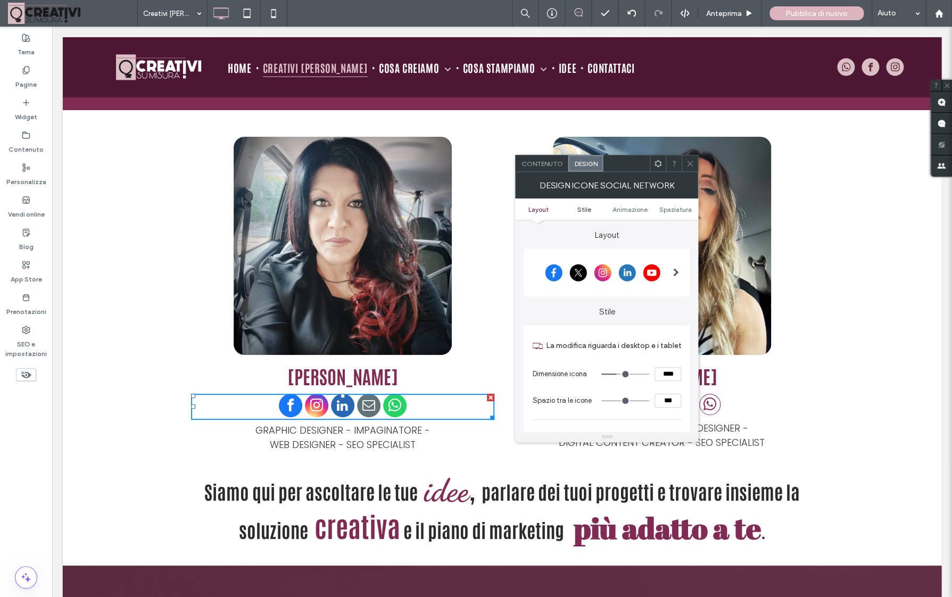
click at [583, 210] on span "Stile" at bounding box center [584, 209] width 14 height 8
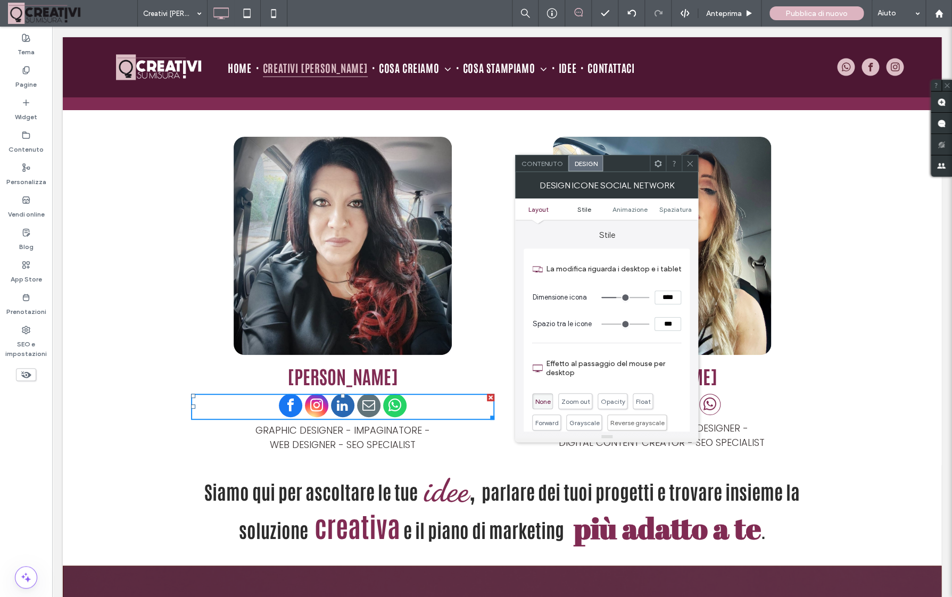
scroll to position [77, 0]
click at [549, 169] on div "Contenuto" at bounding box center [542, 163] width 53 height 16
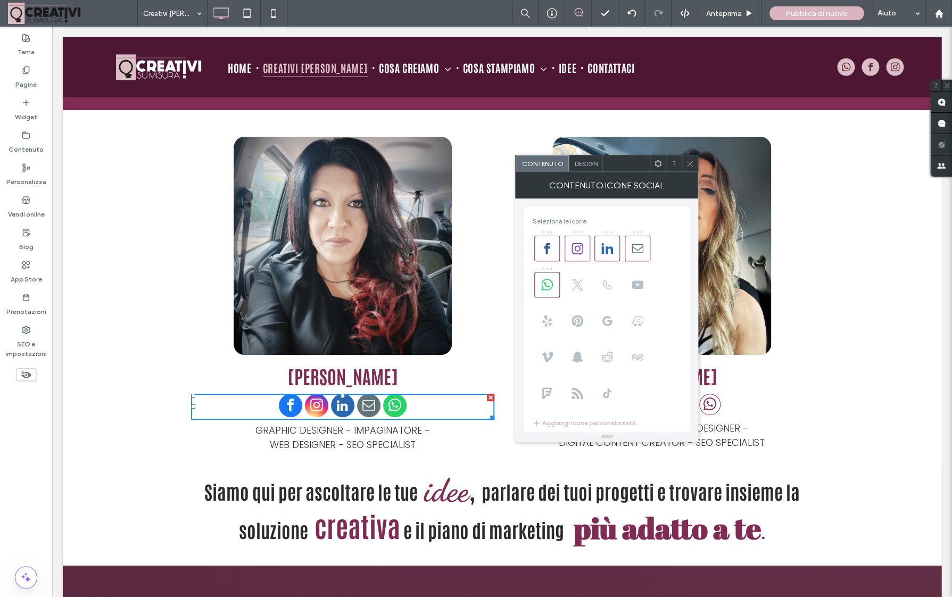
click at [583, 164] on span "Design" at bounding box center [585, 164] width 23 height 8
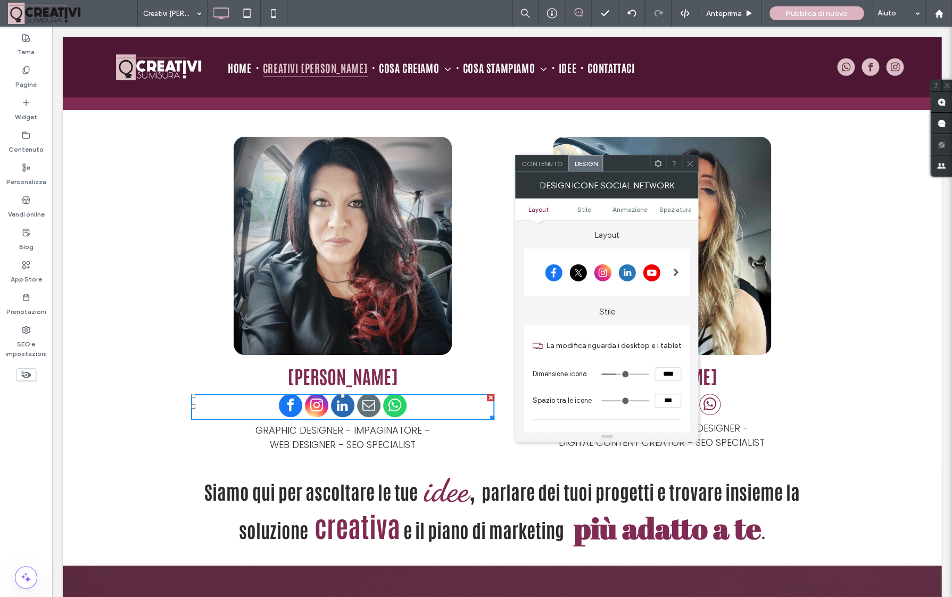
click at [674, 278] on span at bounding box center [676, 272] width 6 height 27
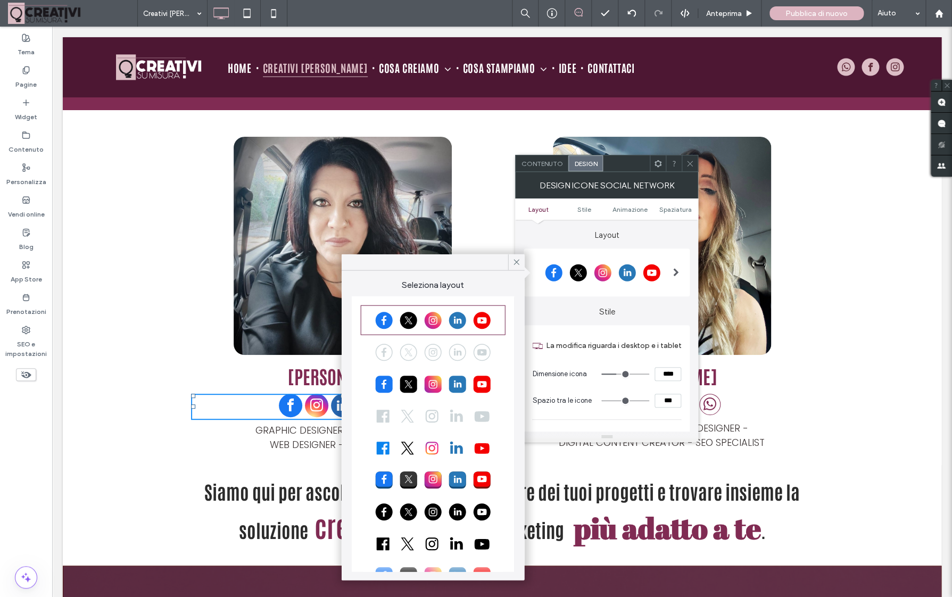
click at [460, 359] on div at bounding box center [433, 352] width 142 height 27
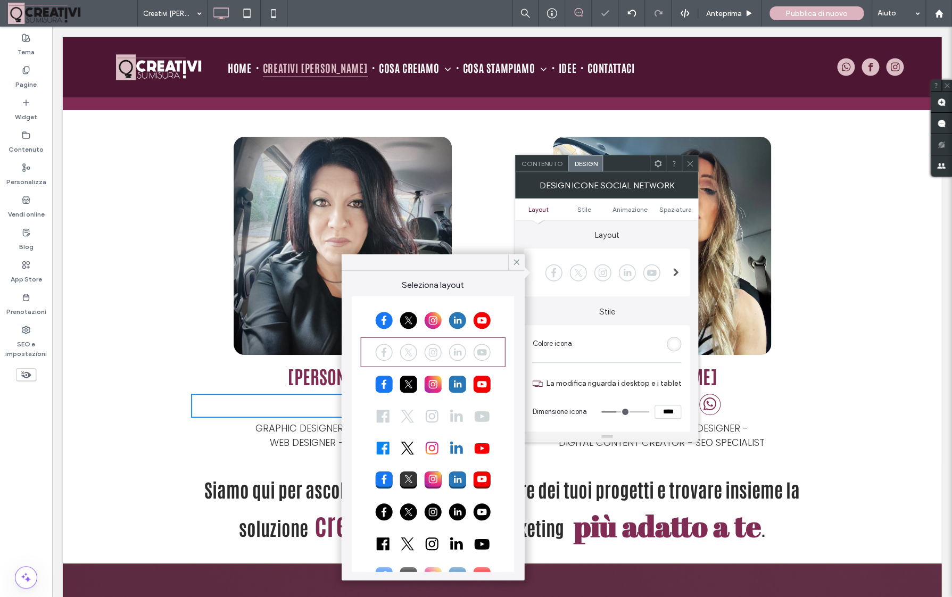
click at [677, 342] on div "rgb(255, 255, 255)" at bounding box center [673, 343] width 9 height 9
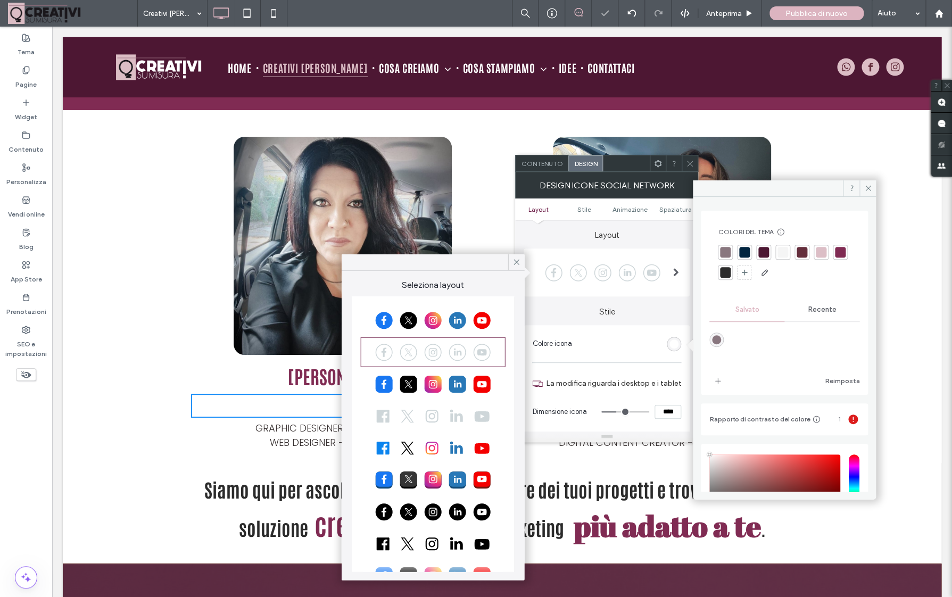
click at [816, 251] on div at bounding box center [840, 252] width 11 height 11
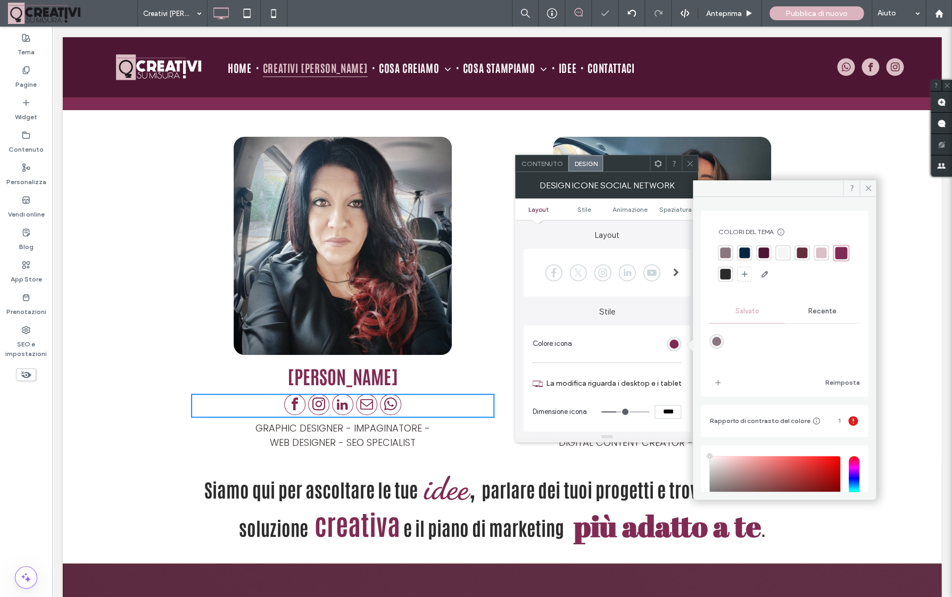
click at [687, 162] on icon at bounding box center [690, 164] width 8 height 8
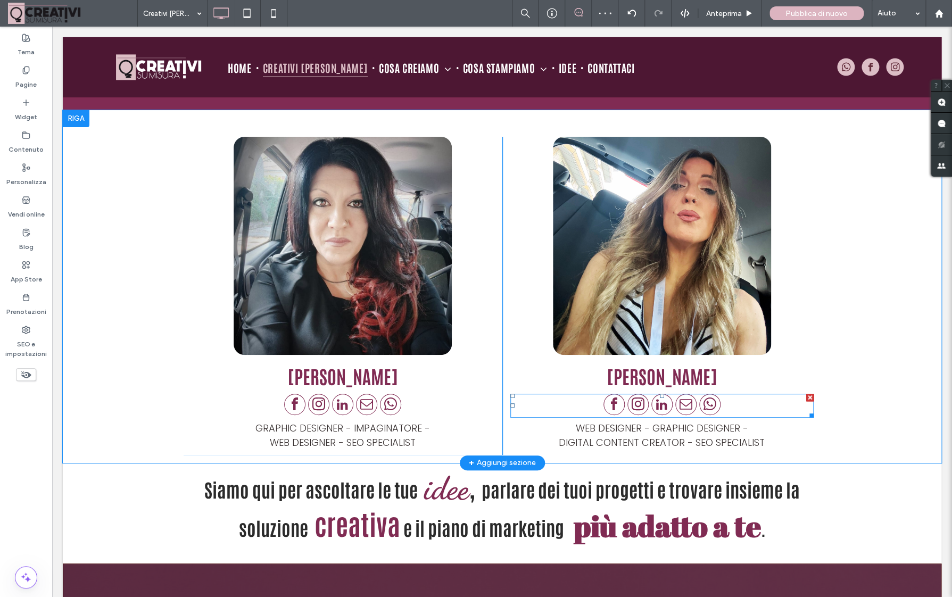
click at [646, 394] on span "instagram" at bounding box center [637, 404] width 21 height 21
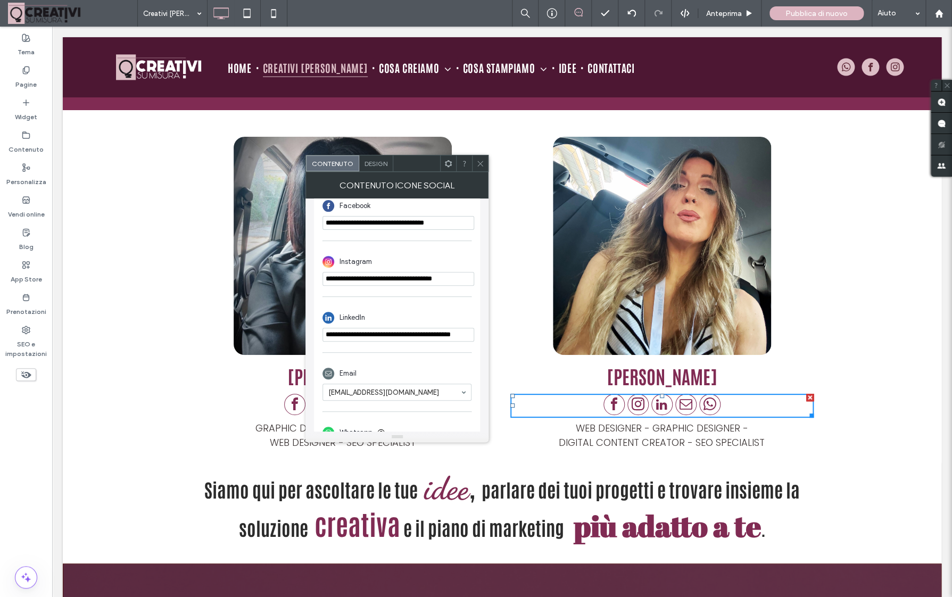
scroll to position [220, 0]
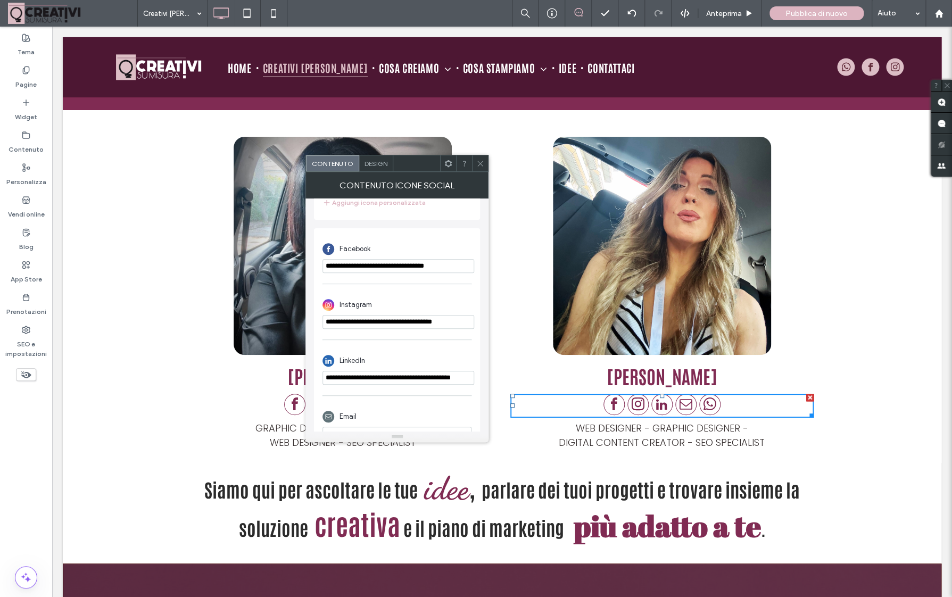
click at [435, 270] on input "**********" at bounding box center [398, 266] width 152 height 14
click at [439, 269] on input "**********" at bounding box center [398, 266] width 152 height 14
drag, startPoint x: 455, startPoint y: 267, endPoint x: 402, endPoint y: 270, distance: 53.3
click at [402, 270] on input "**********" at bounding box center [398, 266] width 152 height 14
type input "**********"
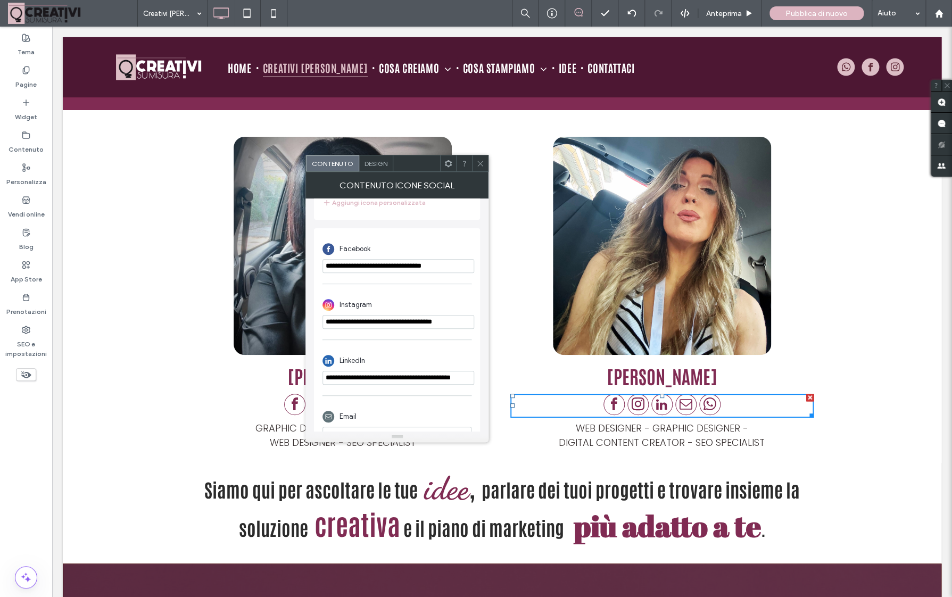
click at [476, 323] on div "**********" at bounding box center [397, 369] width 166 height 282
drag, startPoint x: 468, startPoint y: 325, endPoint x: 405, endPoint y: 327, distance: 62.8
click at [405, 327] on input "**********" at bounding box center [398, 322] width 152 height 14
type input "**********"
click at [450, 375] on input "**********" at bounding box center [398, 378] width 152 height 14
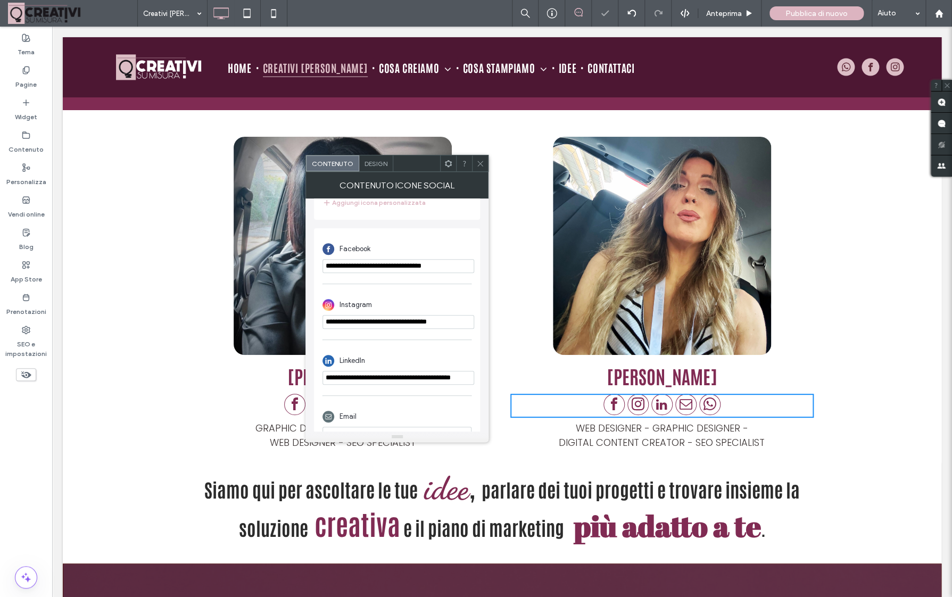
click at [450, 375] on input "**********" at bounding box center [398, 378] width 152 height 14
paste input "url"
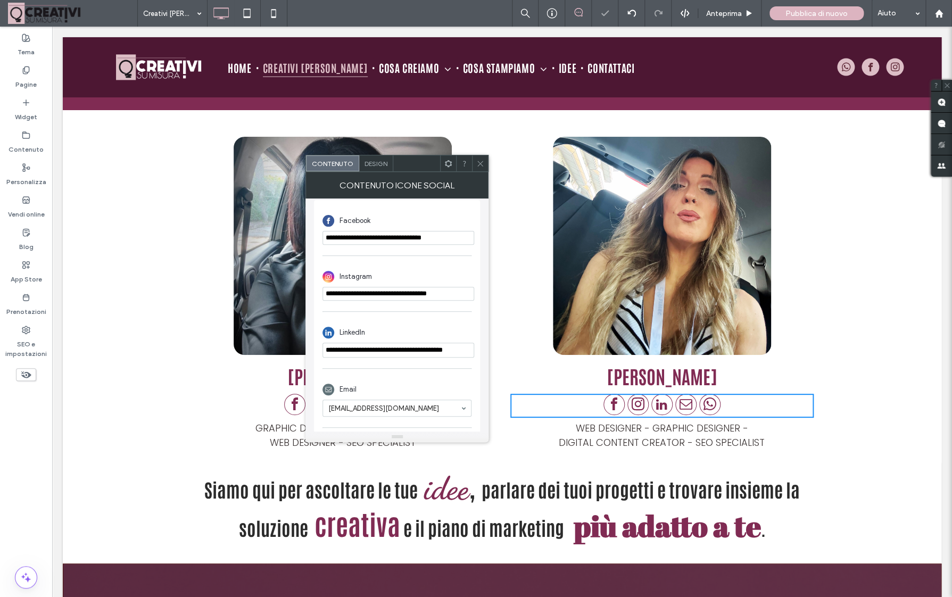
scroll to position [264, 0]
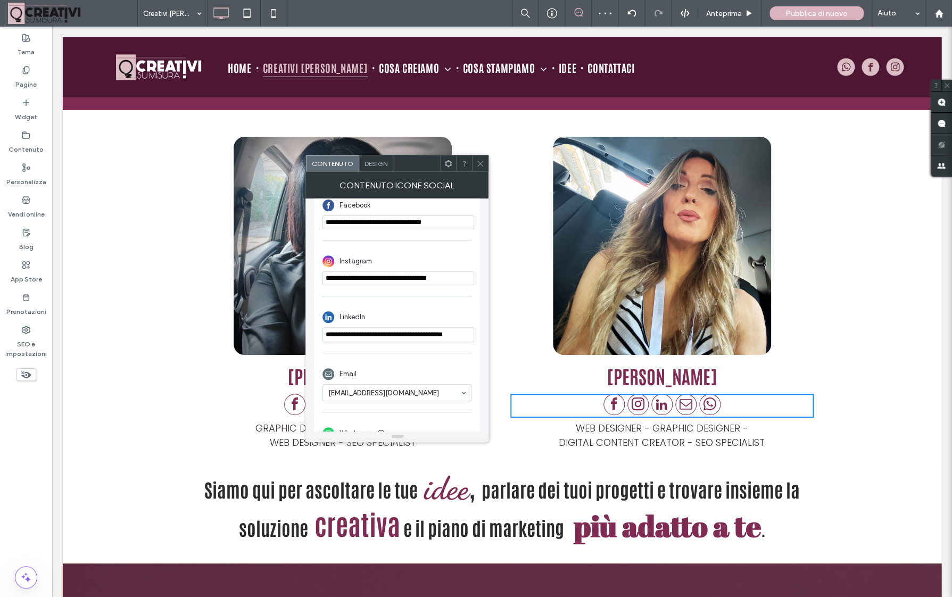
type input "**********"
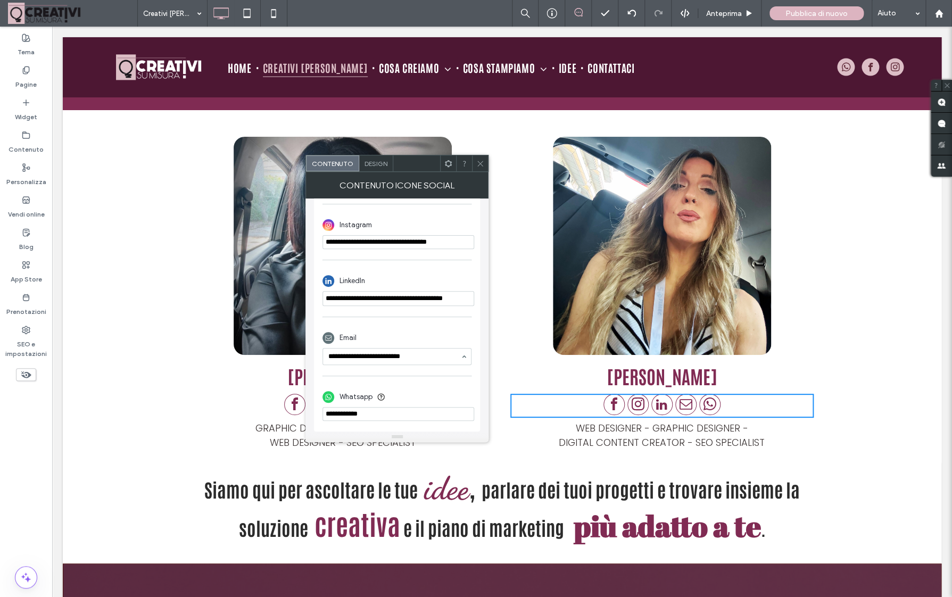
scroll to position [0, 0]
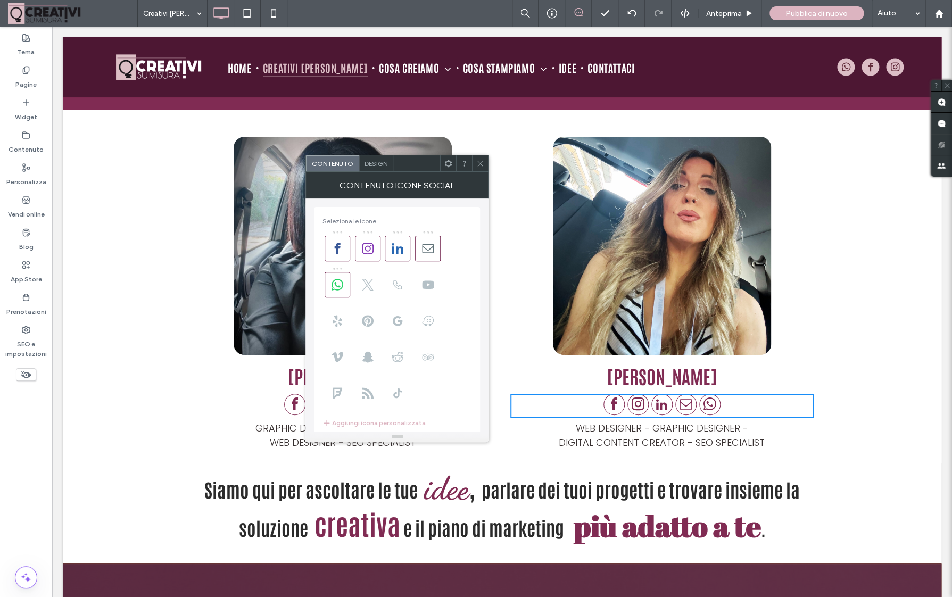
type input "**********"
click at [481, 162] on icon at bounding box center [480, 164] width 8 height 8
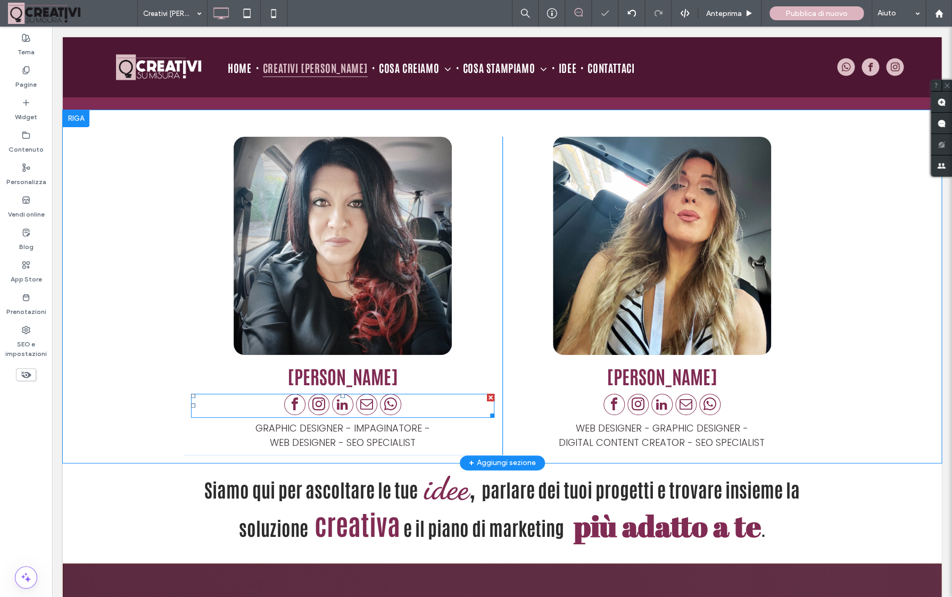
click at [377, 394] on div at bounding box center [342, 406] width 117 height 24
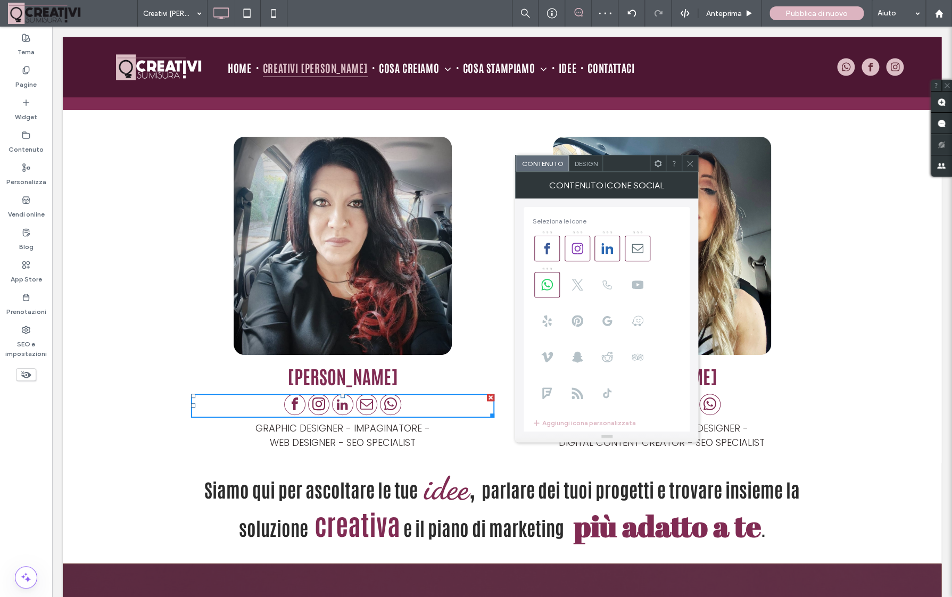
click at [586, 169] on div "Design" at bounding box center [586, 163] width 34 height 16
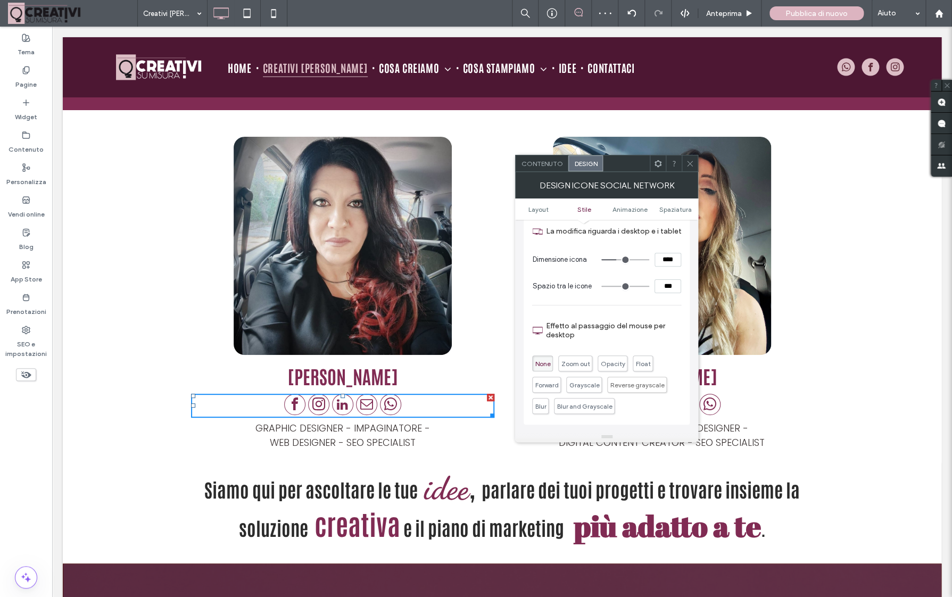
scroll to position [197, 0]
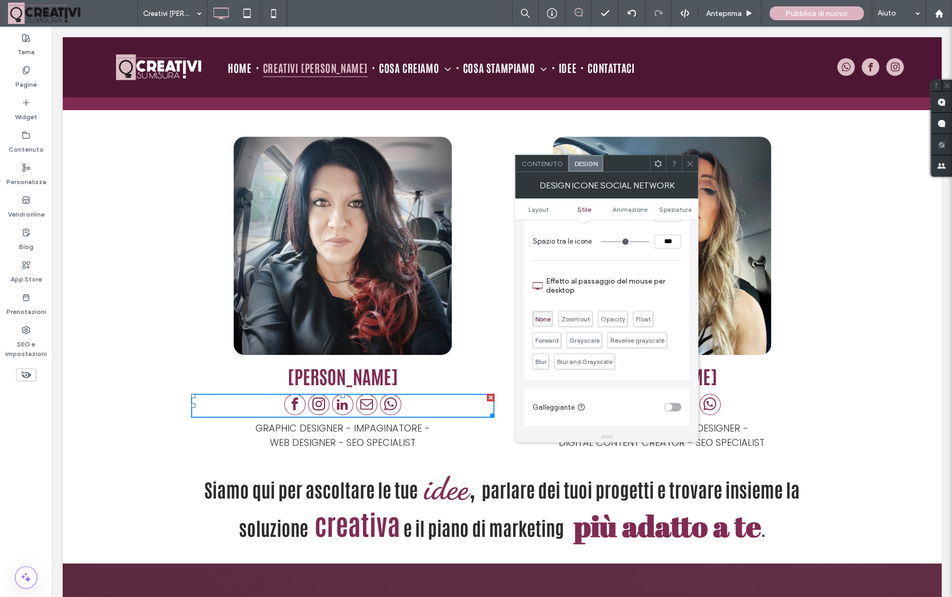
click at [545, 164] on span "Contenuto" at bounding box center [542, 164] width 42 height 8
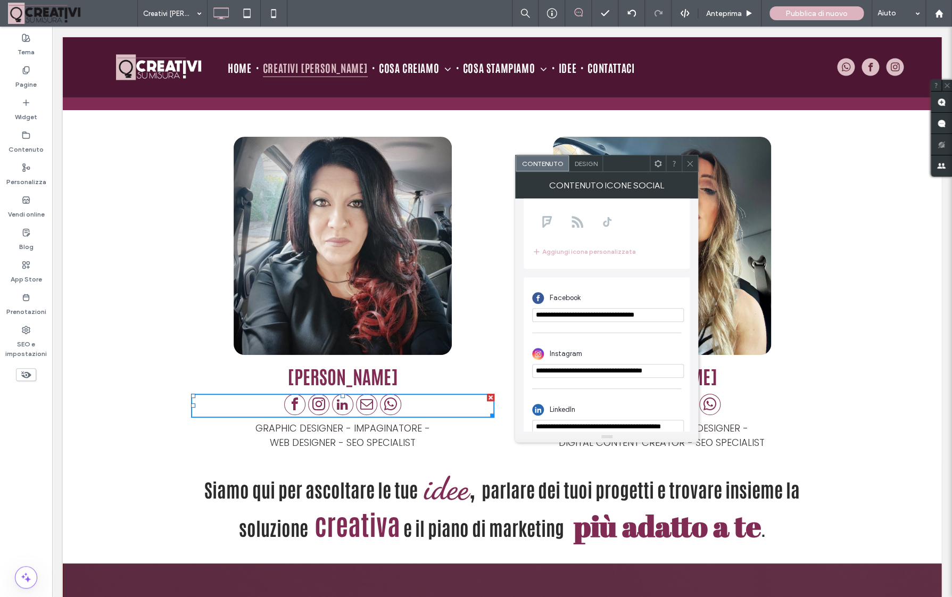
scroll to position [293, 0]
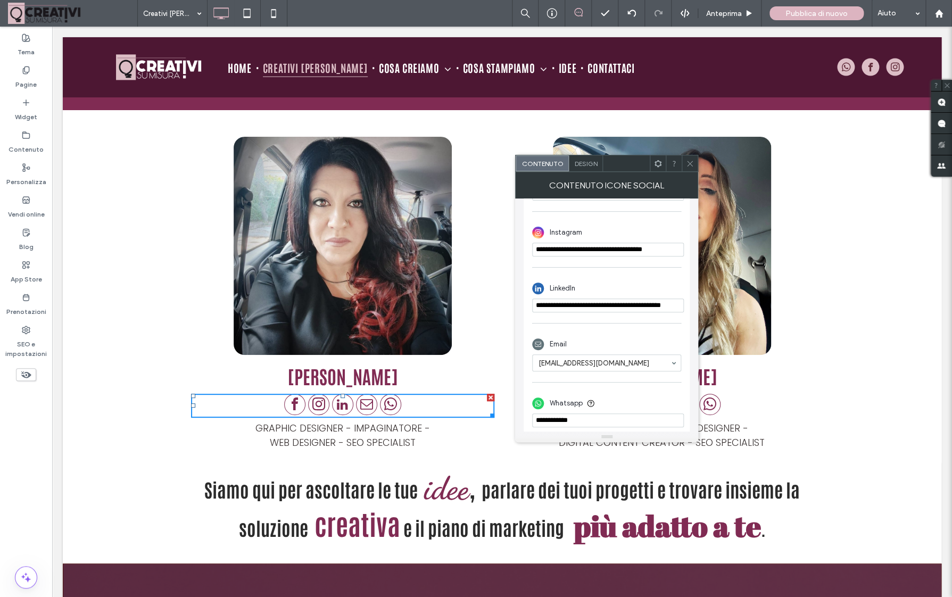
click at [694, 168] on div at bounding box center [690, 163] width 16 height 16
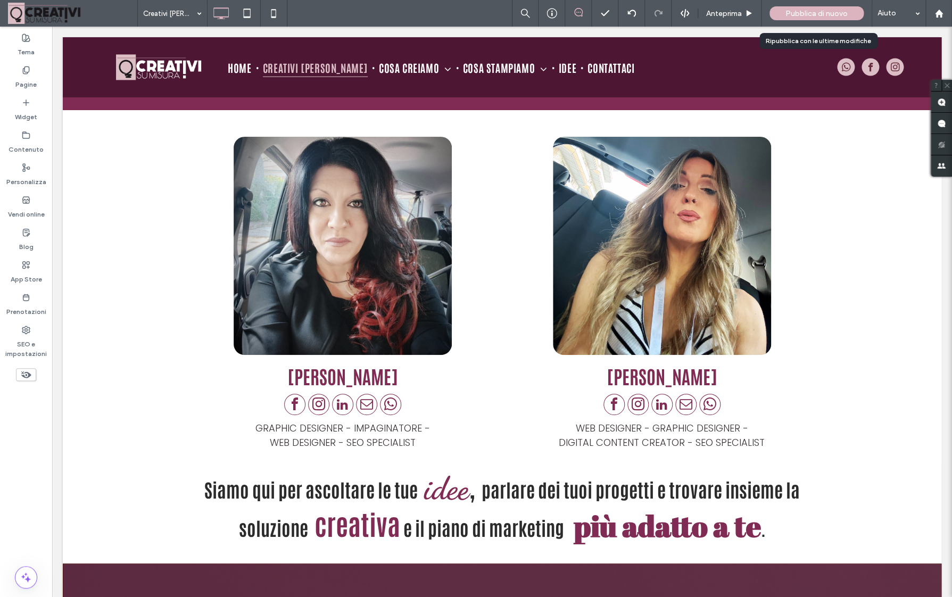
click at [816, 16] on span "Pubblica di nuovo" at bounding box center [816, 13] width 62 height 9
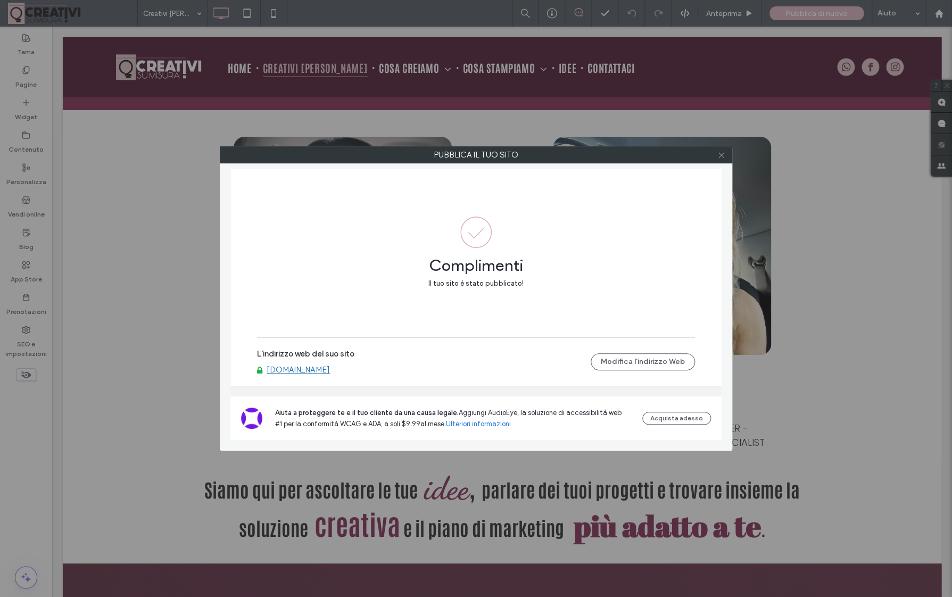
click at [720, 156] on icon at bounding box center [721, 155] width 8 height 8
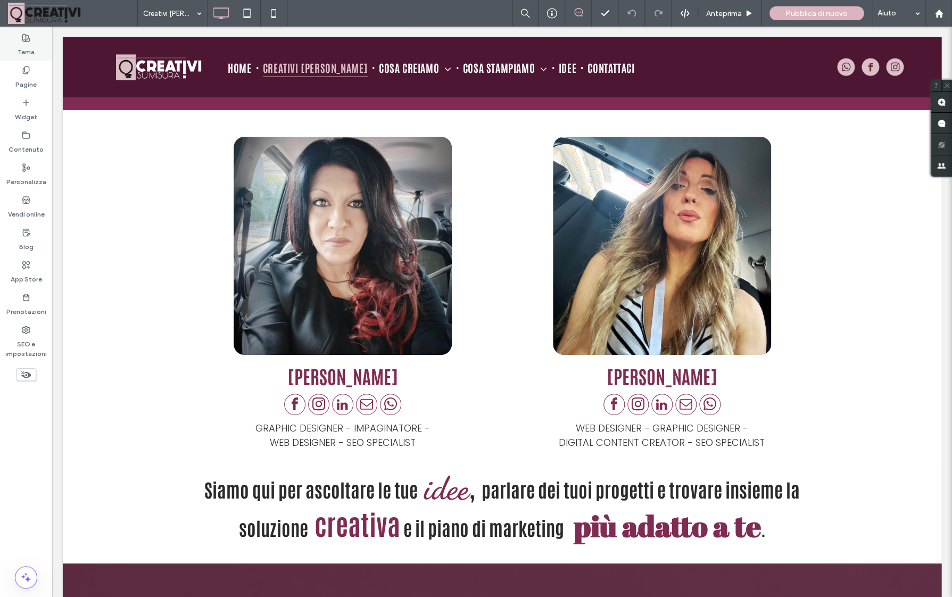
scroll to position [1882, 0]
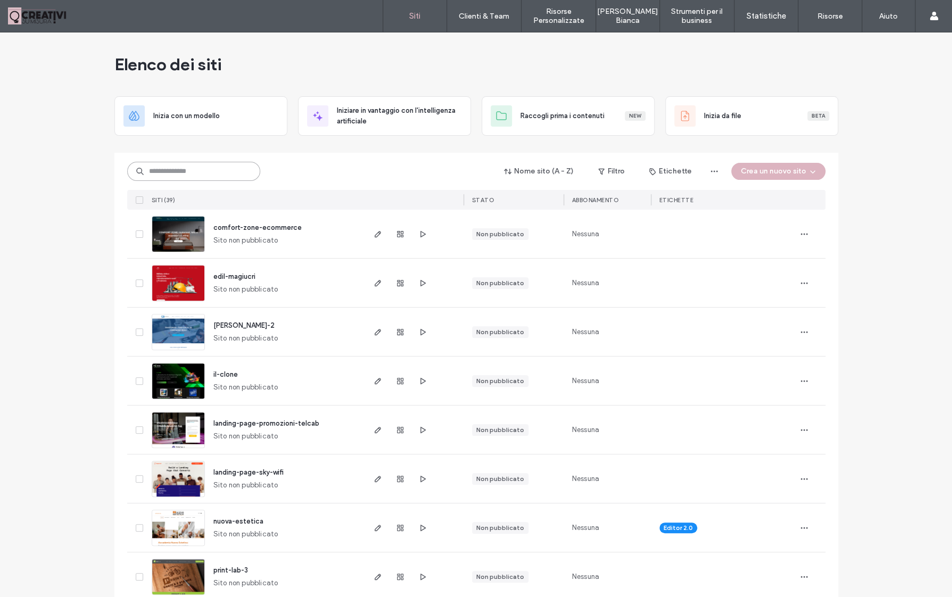
click at [208, 168] on input at bounding box center [193, 171] width 133 height 19
type input "***"
click at [403, 235] on use "button" at bounding box center [400, 234] width 6 height 6
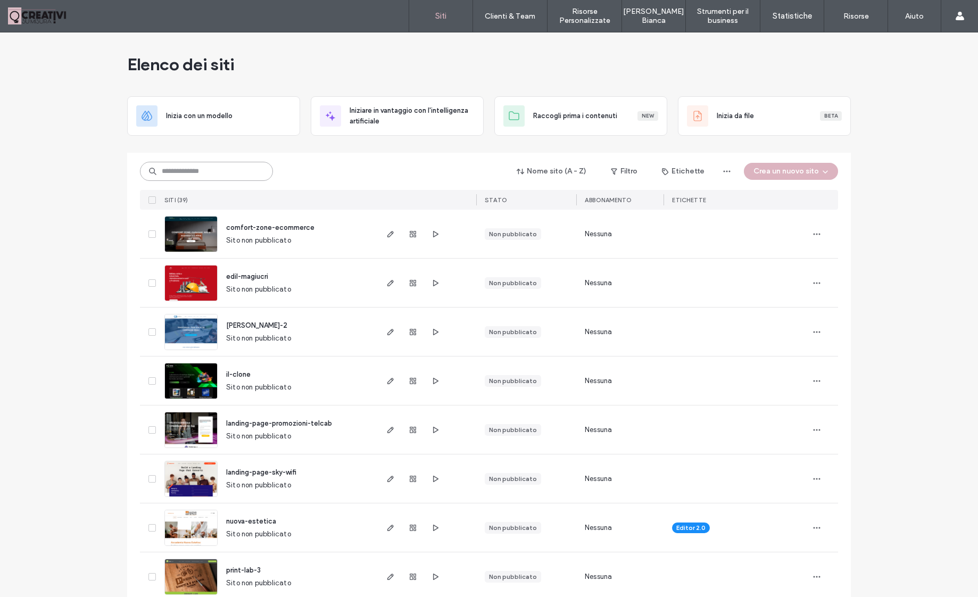
click at [208, 175] on input at bounding box center [206, 171] width 133 height 19
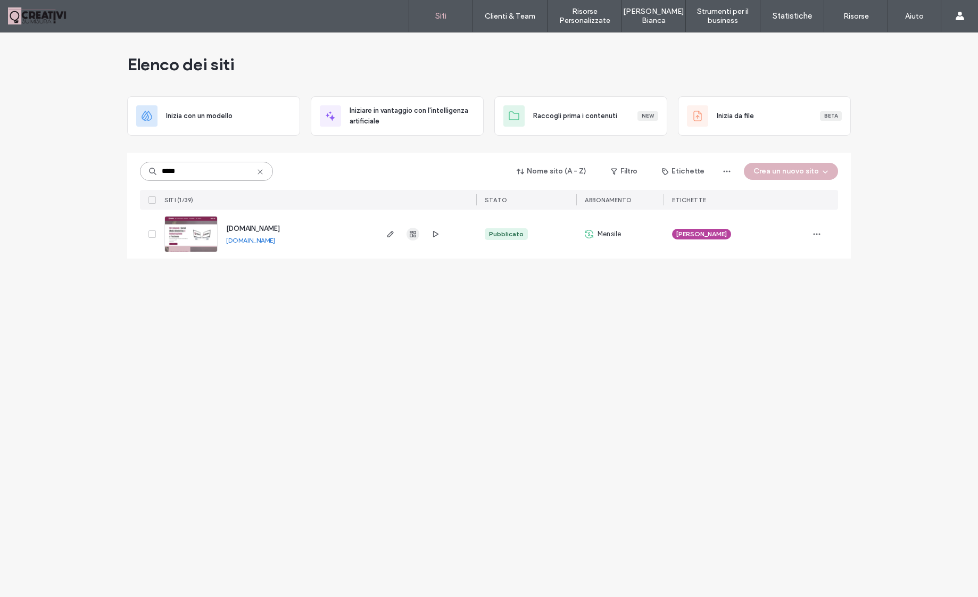
type input "*****"
click at [418, 236] on span "button" at bounding box center [413, 234] width 13 height 13
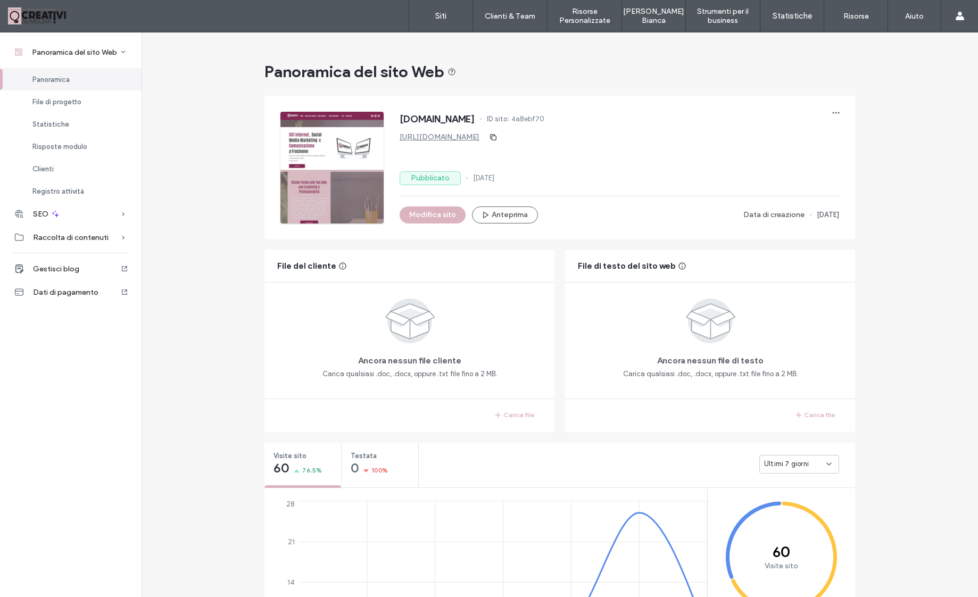
scroll to position [263, 0]
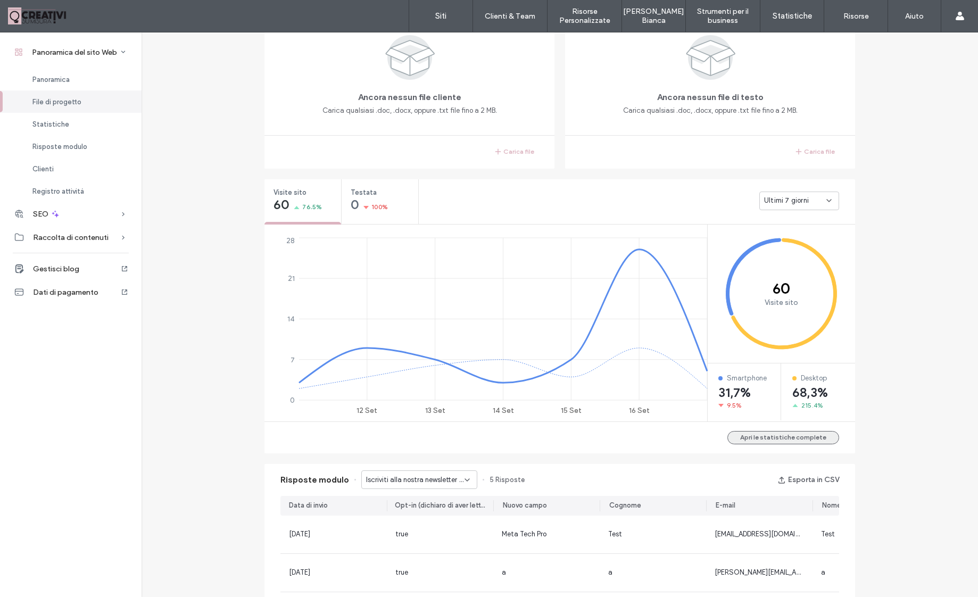
click at [788, 442] on button "Apri le statistiche complete" at bounding box center [783, 437] width 112 height 13
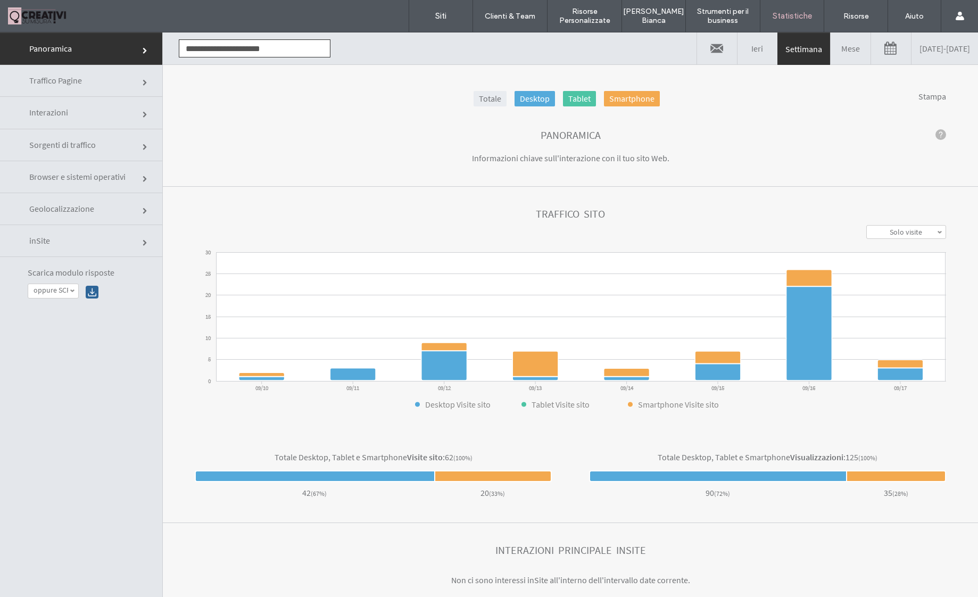
click at [91, 151] on link "Sorgenti di traffico" at bounding box center [81, 145] width 162 height 32
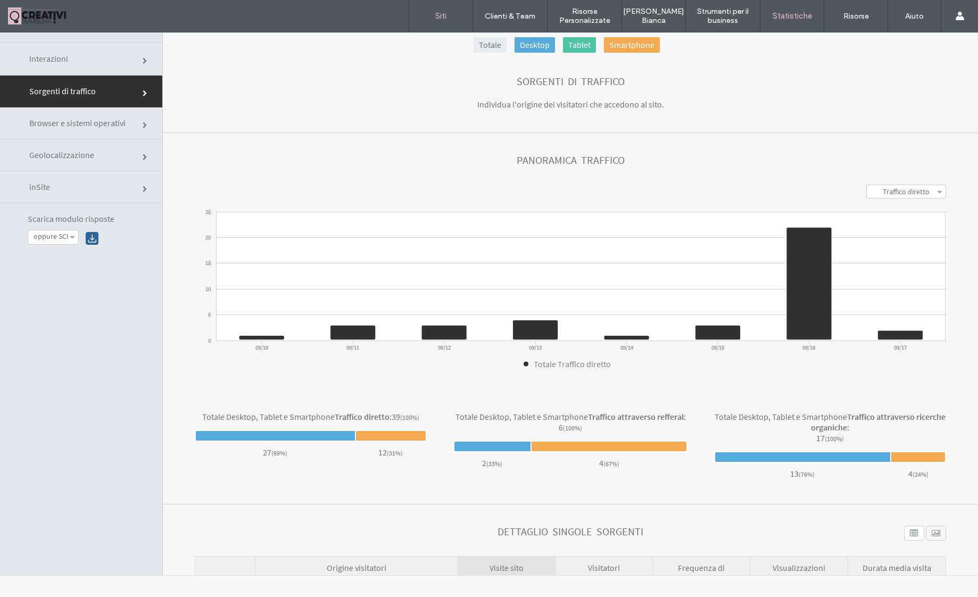
click at [450, 16] on link "Siti" at bounding box center [440, 16] width 63 height 32
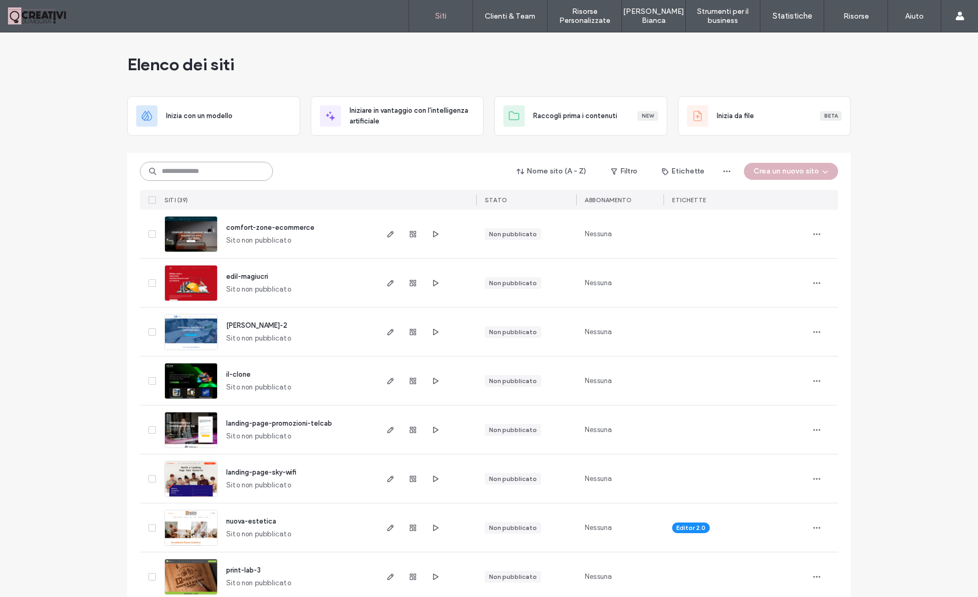
click at [210, 179] on input at bounding box center [206, 171] width 133 height 19
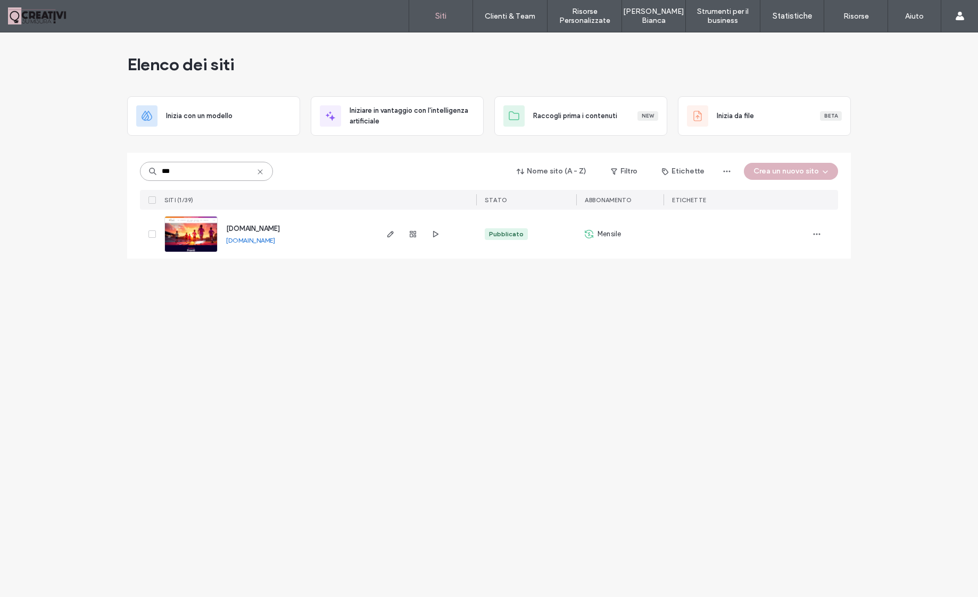
type input "***"
click at [421, 235] on div at bounding box center [412, 234] width 57 height 49
click at [418, 235] on span "button" at bounding box center [413, 234] width 13 height 13
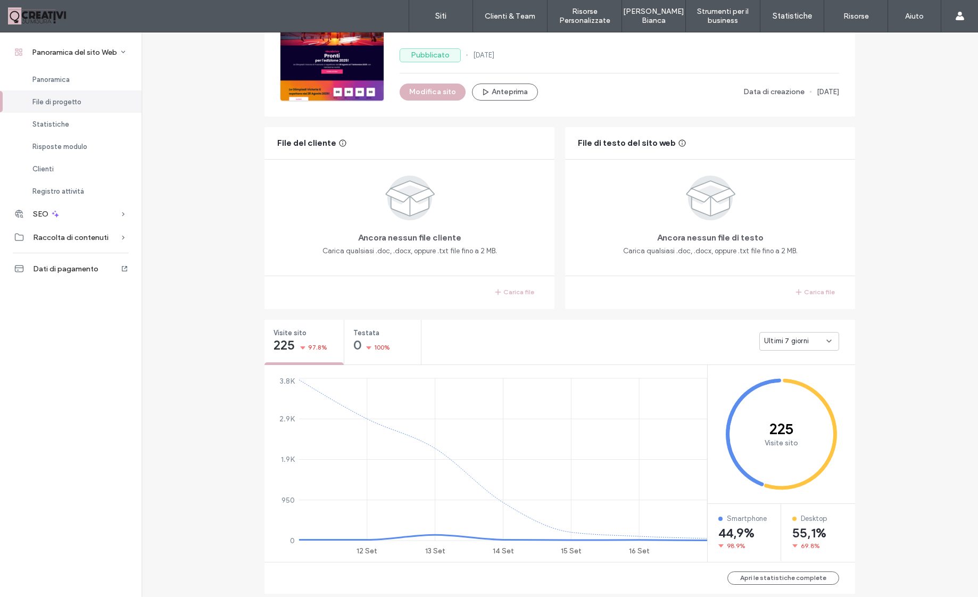
scroll to position [216, 0]
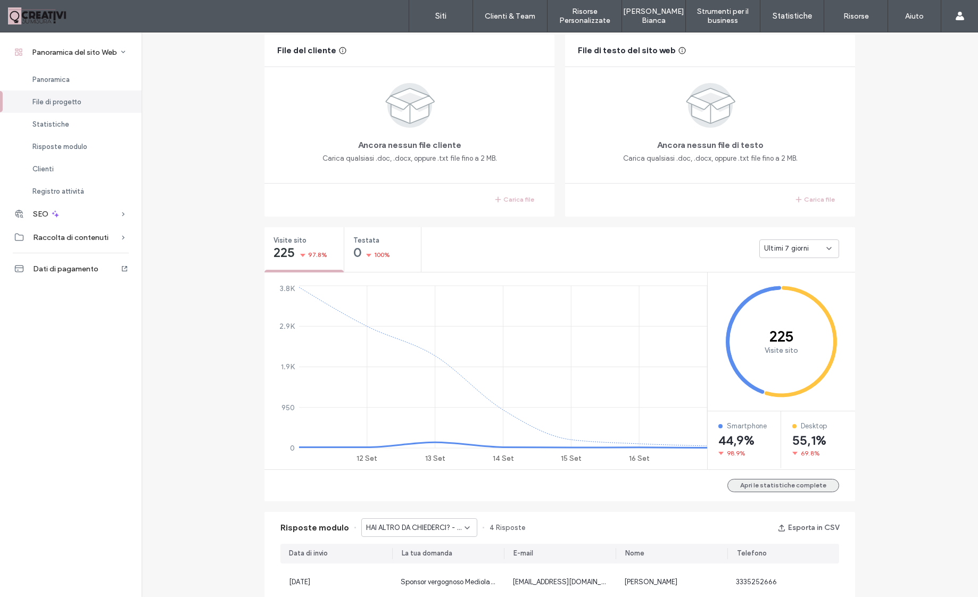
click at [793, 486] on button "Apri le statistiche complete" at bounding box center [783, 485] width 112 height 13
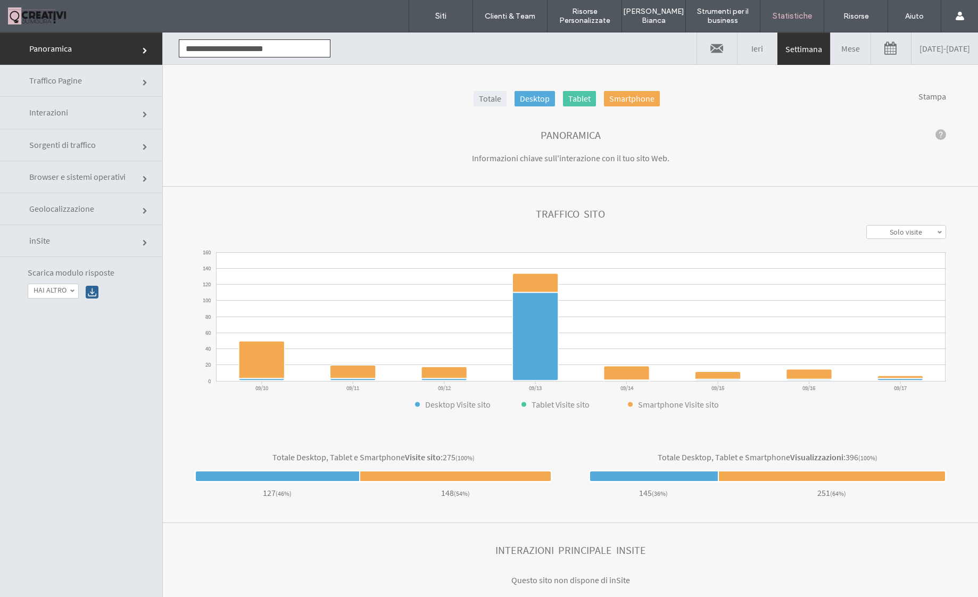
click at [912, 53] on link "[DATE] - [DATE]" at bounding box center [945, 48] width 67 height 32
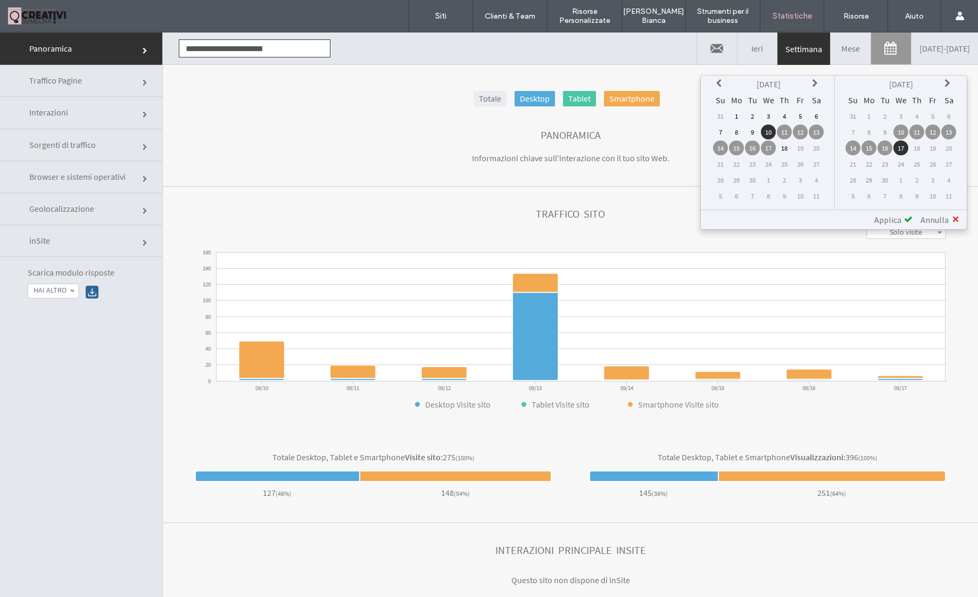
click at [719, 83] on icon at bounding box center [720, 83] width 9 height 9
click at [799, 117] on td "1" at bounding box center [800, 116] width 15 height 15
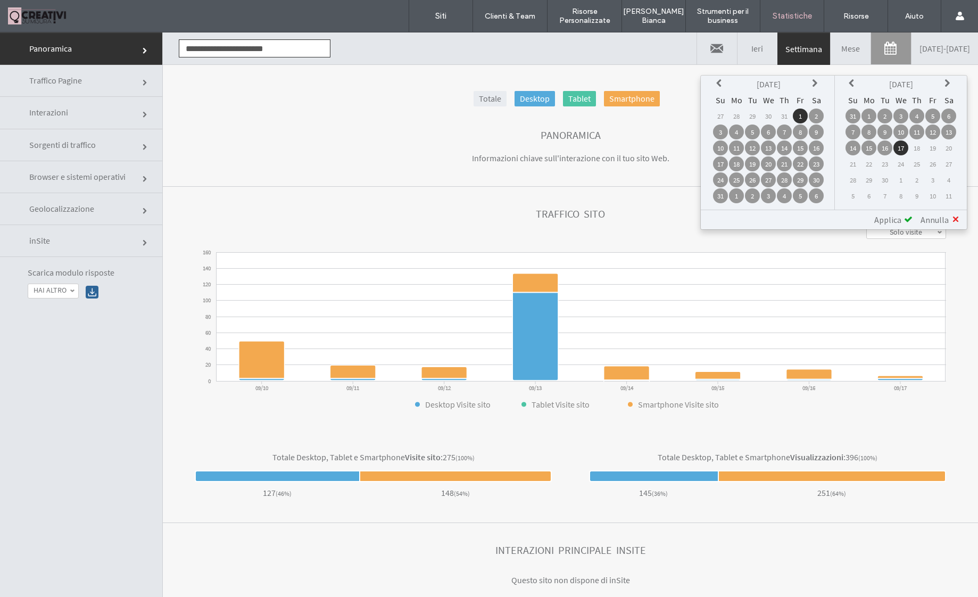
click at [909, 219] on span at bounding box center [908, 219] width 9 height 9
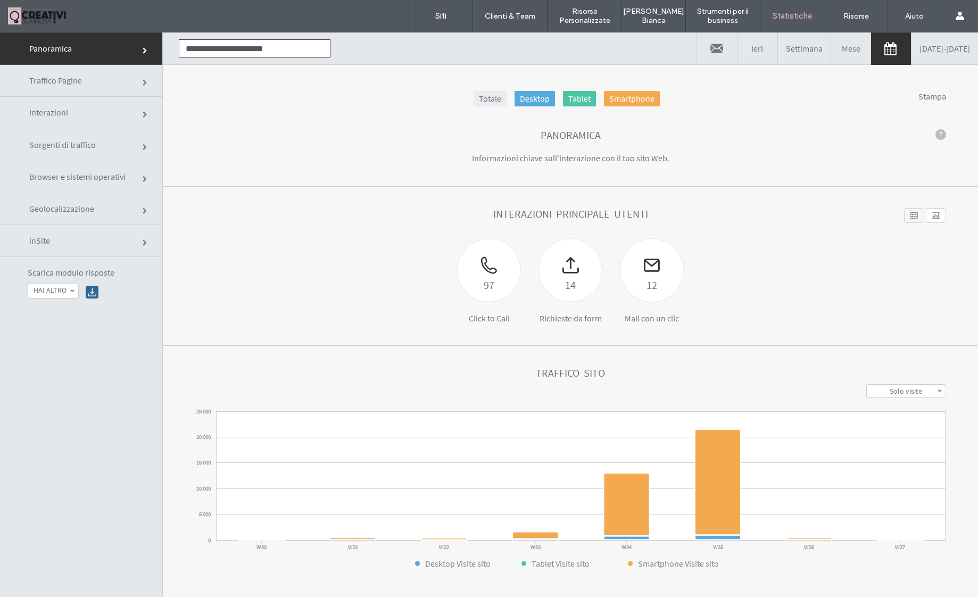
click at [509, 101] on li "Totale" at bounding box center [494, 98] width 41 height 15
click at [503, 100] on link "Totale" at bounding box center [490, 98] width 33 height 15
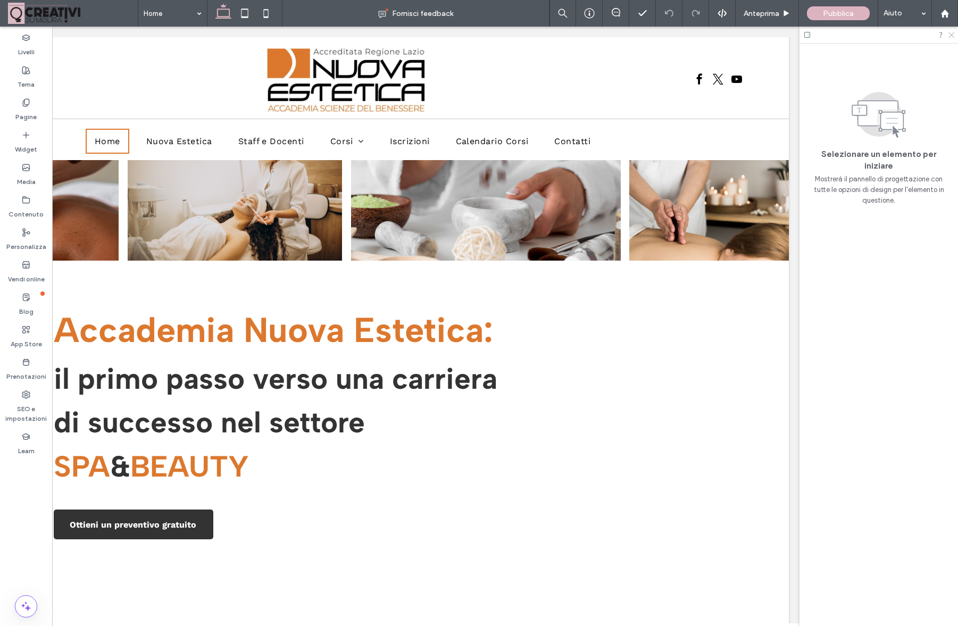
click at [950, 36] on icon at bounding box center [951, 34] width 7 height 7
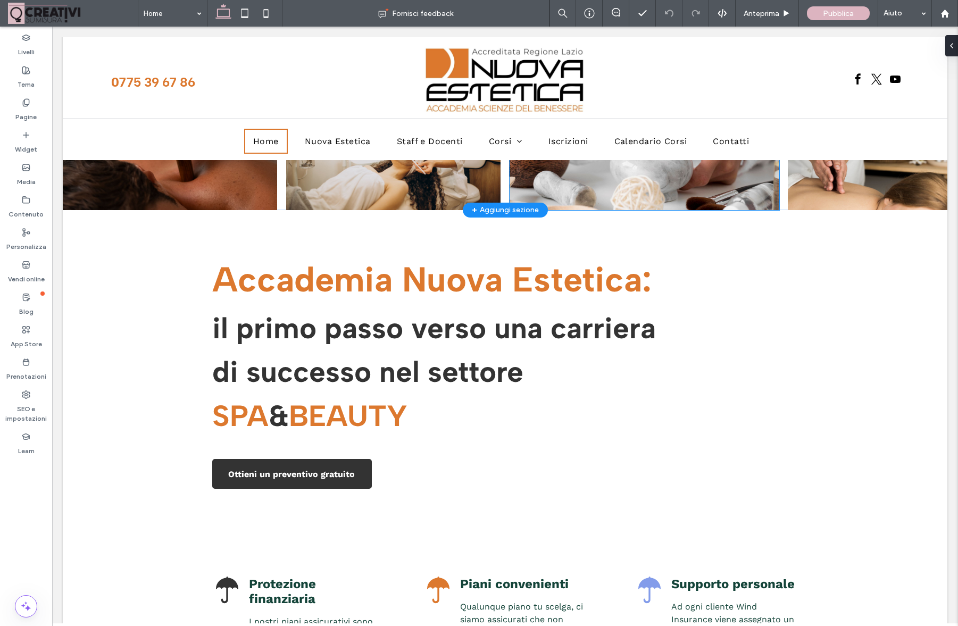
scroll to position [276, 0]
